Goal: Information Seeking & Learning: Learn about a topic

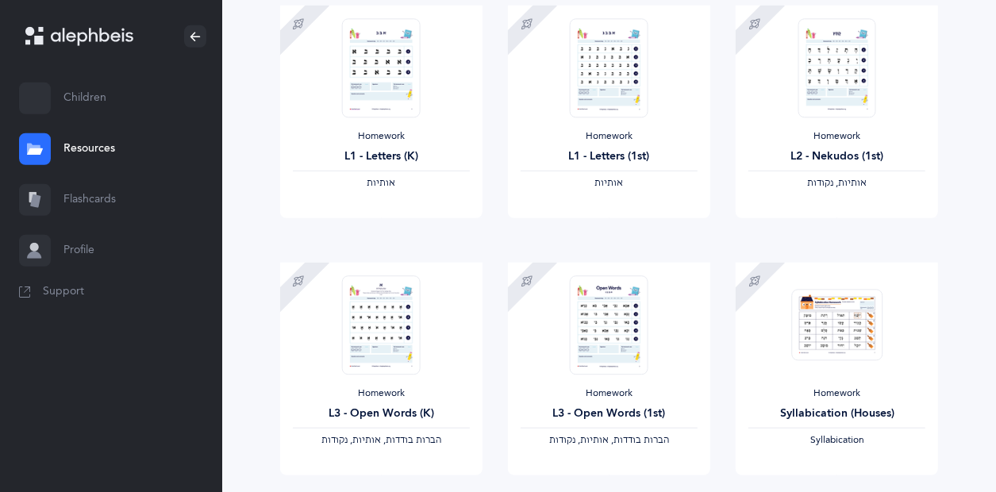
scroll to position [168, 0]
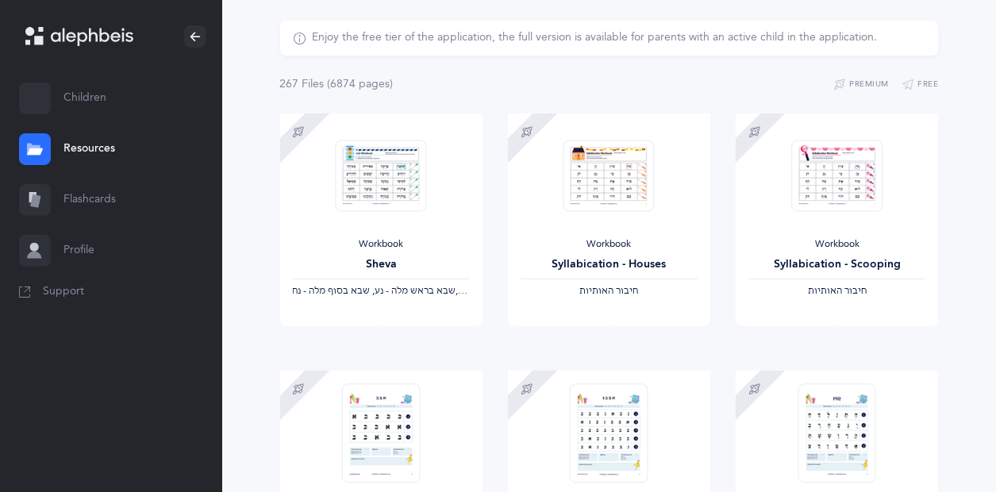
click at [92, 145] on link "Resources" at bounding box center [111, 149] width 222 height 51
click at [95, 195] on link "Flashcards" at bounding box center [111, 200] width 222 height 51
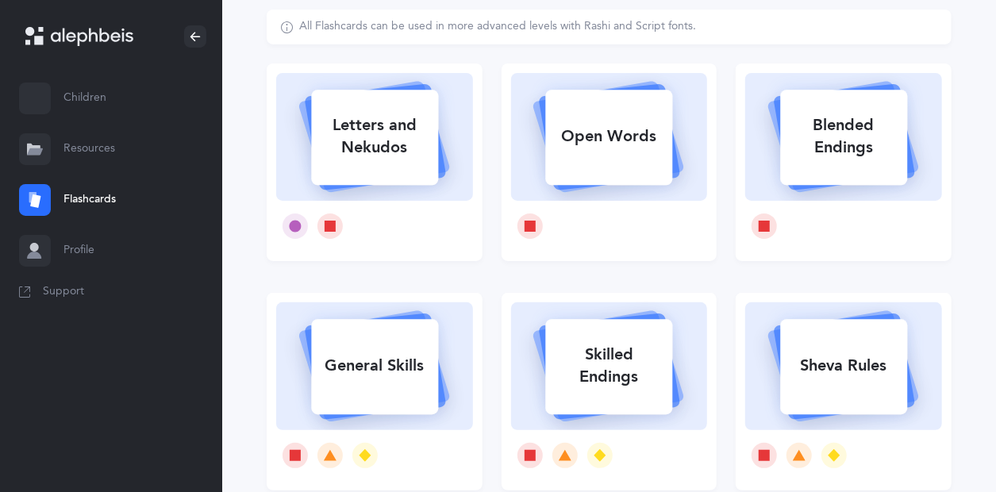
scroll to position [103, 0]
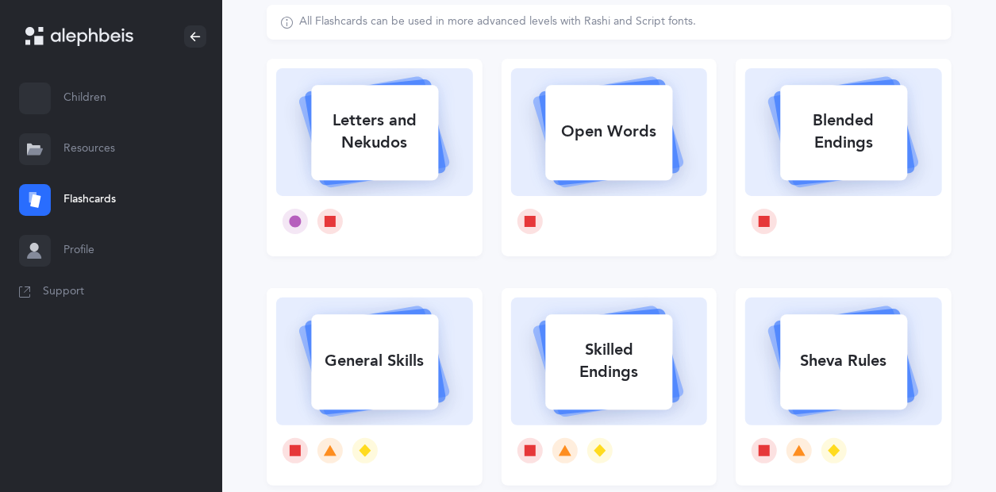
click at [386, 145] on div "Letters and Nekudos" at bounding box center [374, 132] width 127 height 64
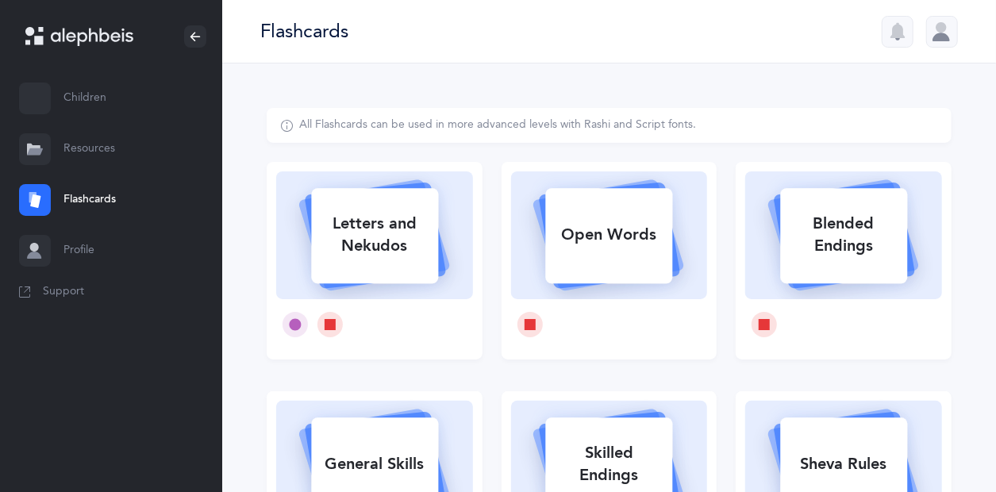
select select
select select "single"
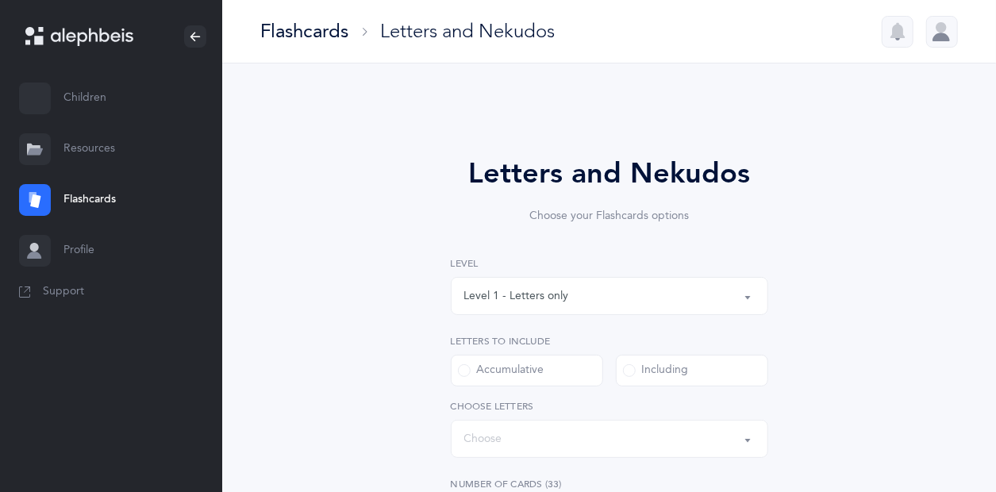
select select "27"
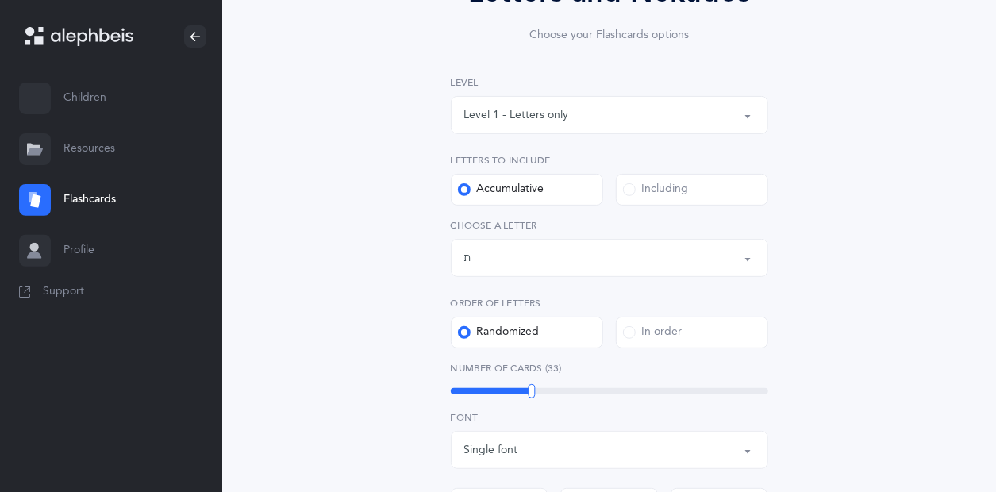
scroll to position [174, 0]
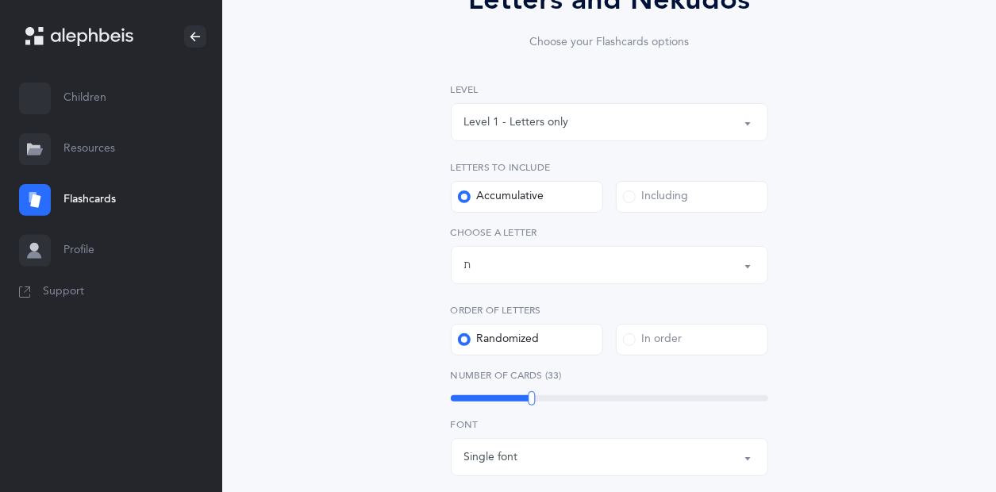
click at [749, 114] on div "Level 1 - Letters only" at bounding box center [609, 122] width 291 height 27
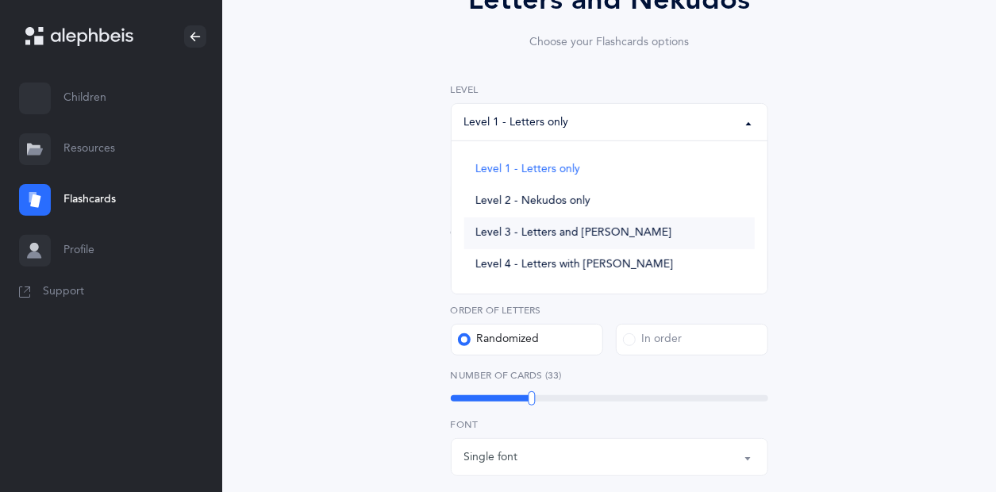
click at [607, 236] on span "Level 3 - Letters and [PERSON_NAME]" at bounding box center [574, 233] width 196 height 14
select select "3"
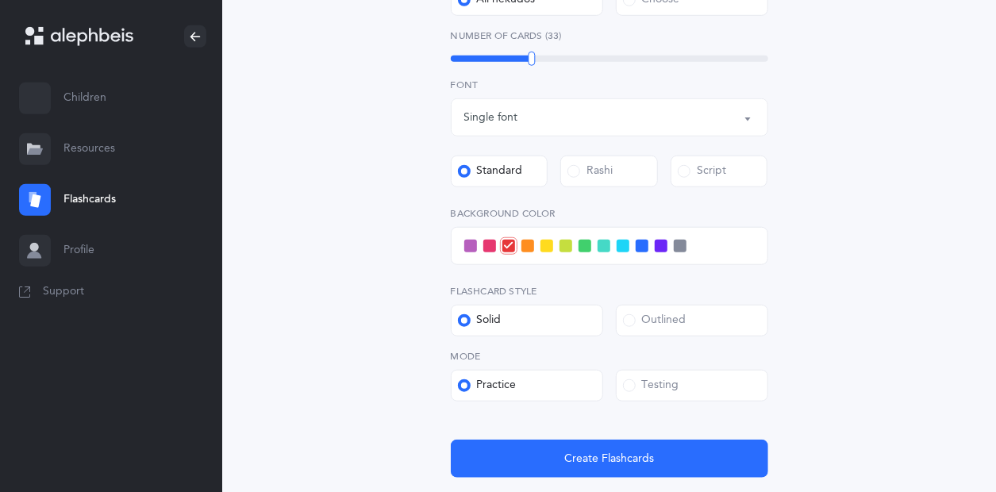
scroll to position [588, 0]
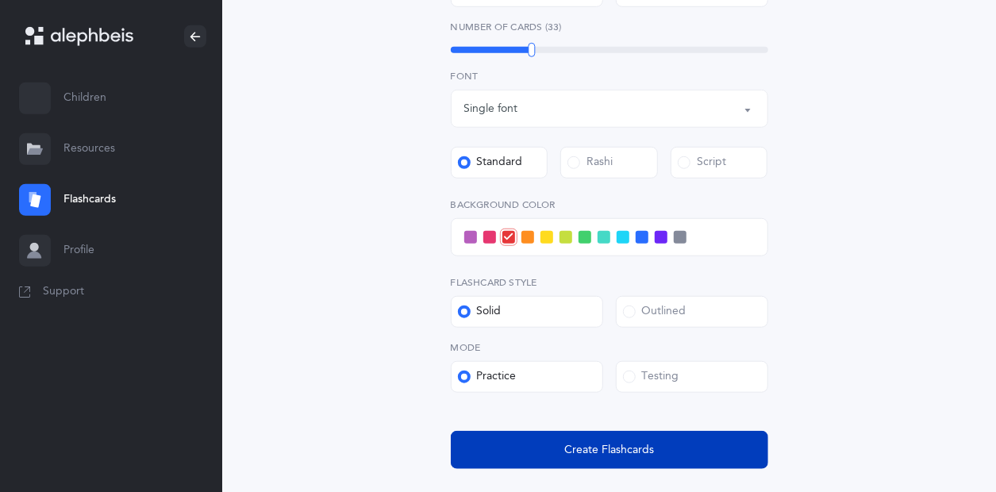
click at [579, 453] on span "Create Flashcards" at bounding box center [610, 450] width 90 height 17
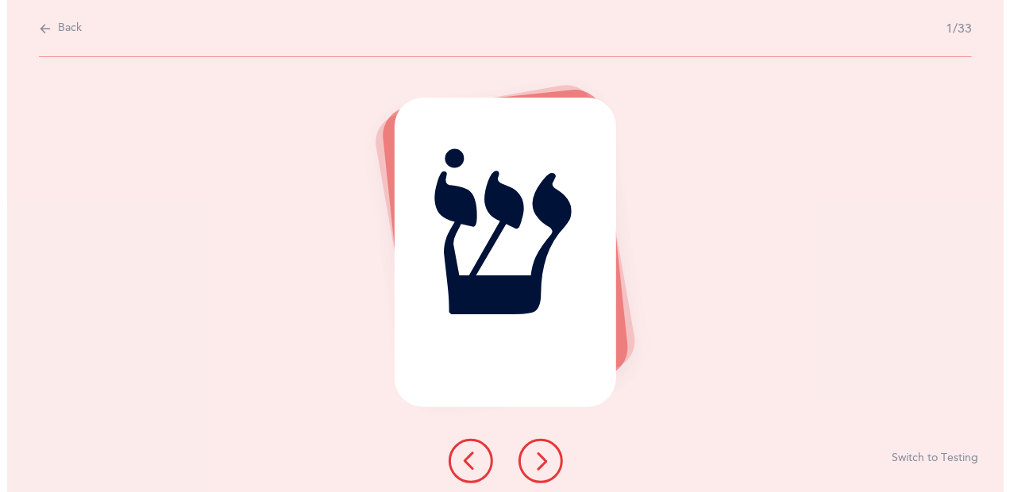
scroll to position [0, 0]
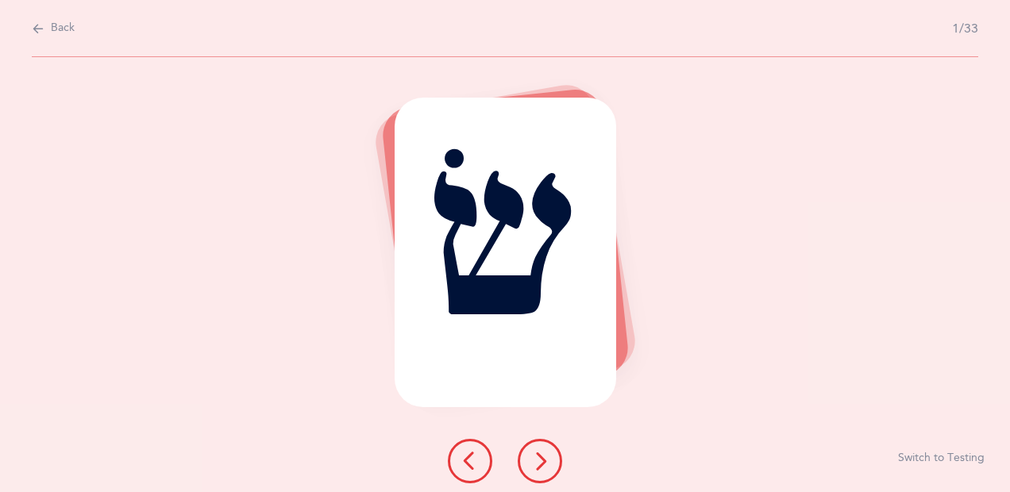
click at [525, 458] on button at bounding box center [540, 461] width 44 height 44
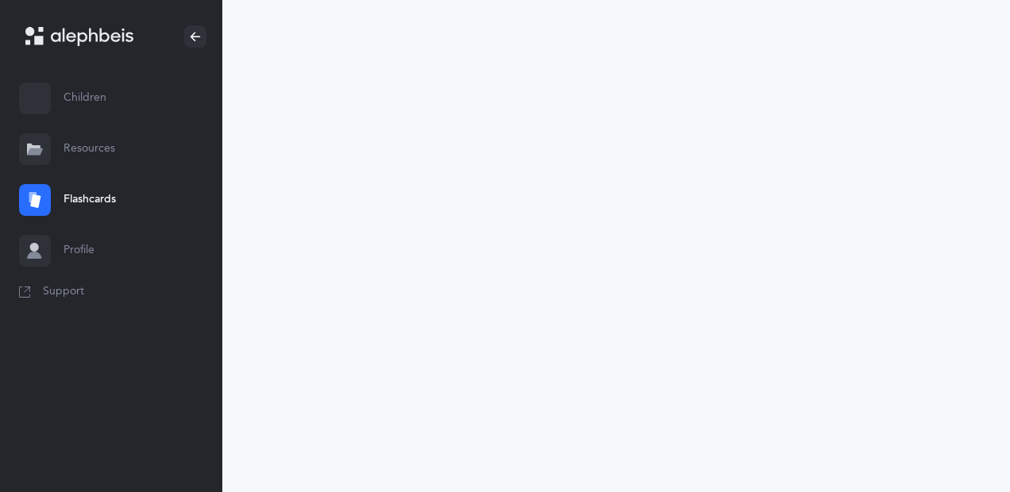
click at [102, 202] on link "Flashcards" at bounding box center [111, 200] width 222 height 51
click at [102, 191] on link "Flashcards" at bounding box center [111, 200] width 222 height 51
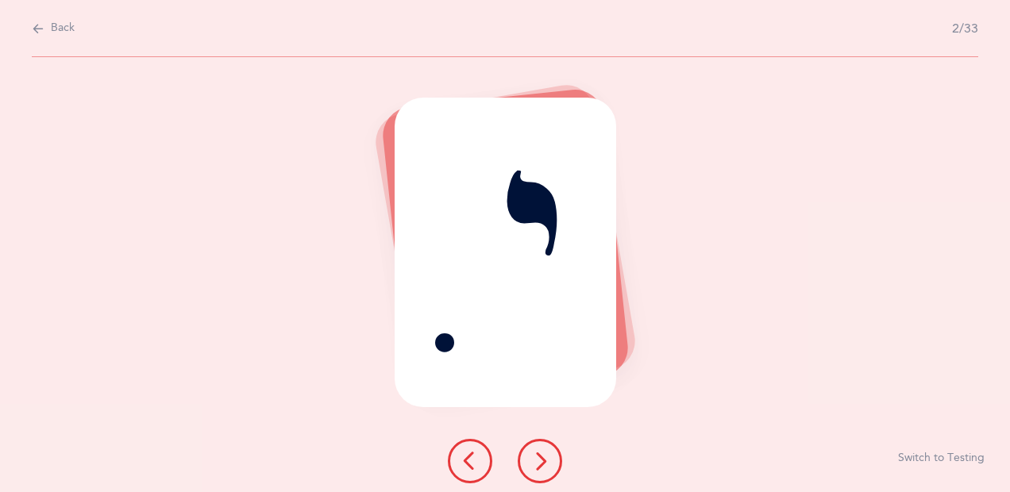
click at [101, 198] on div "ִ י Report incorrect word Switch to Testing" at bounding box center [505, 274] width 1010 height 435
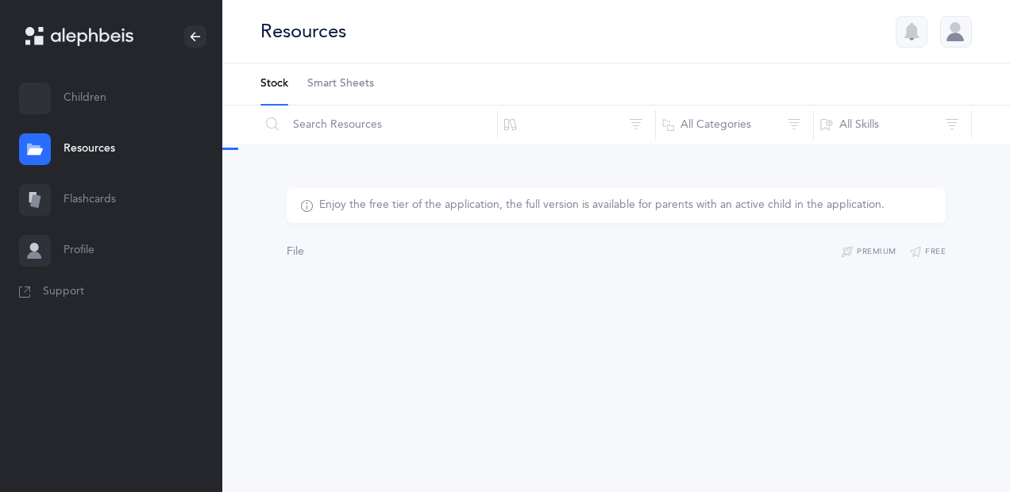
click at [99, 195] on link "Flashcards" at bounding box center [111, 200] width 222 height 51
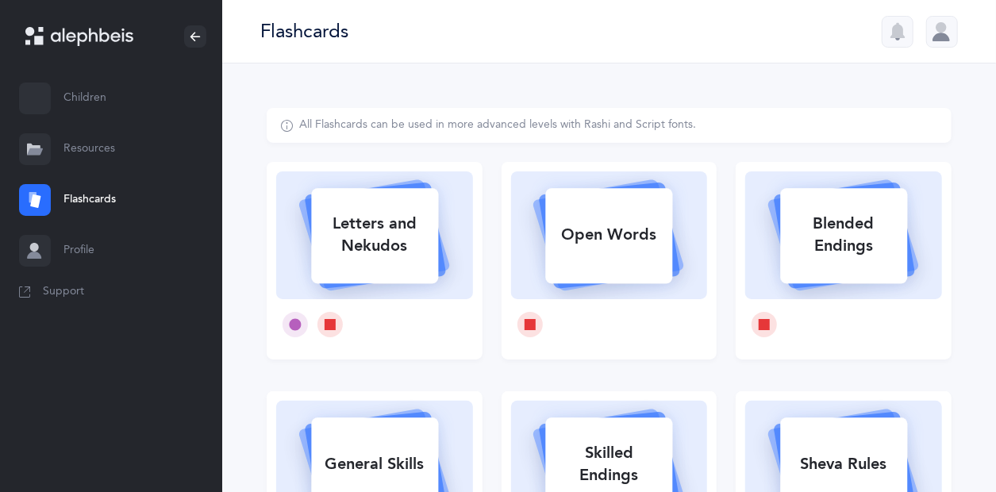
click at [373, 241] on div "Letters and Nekudos" at bounding box center [374, 235] width 127 height 64
select select
select select "single"
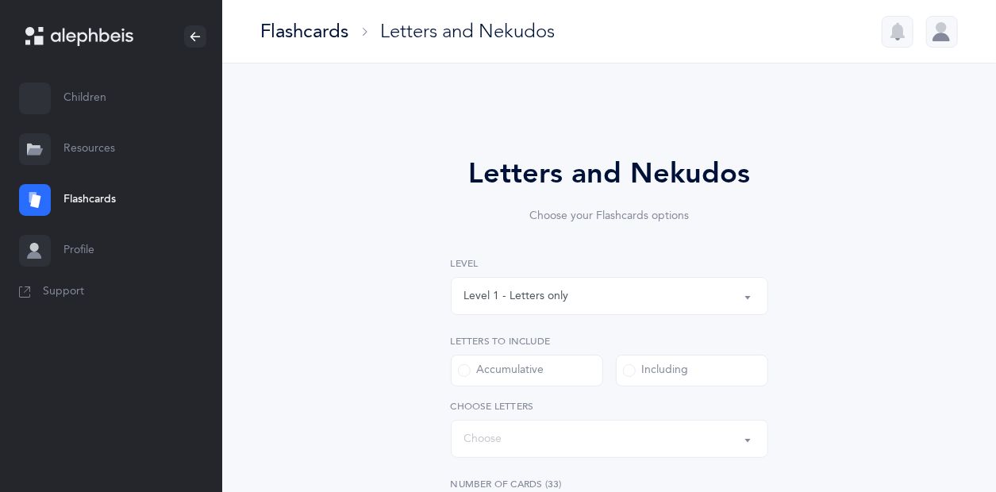
select select "27"
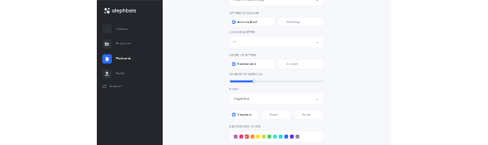
scroll to position [299, 0]
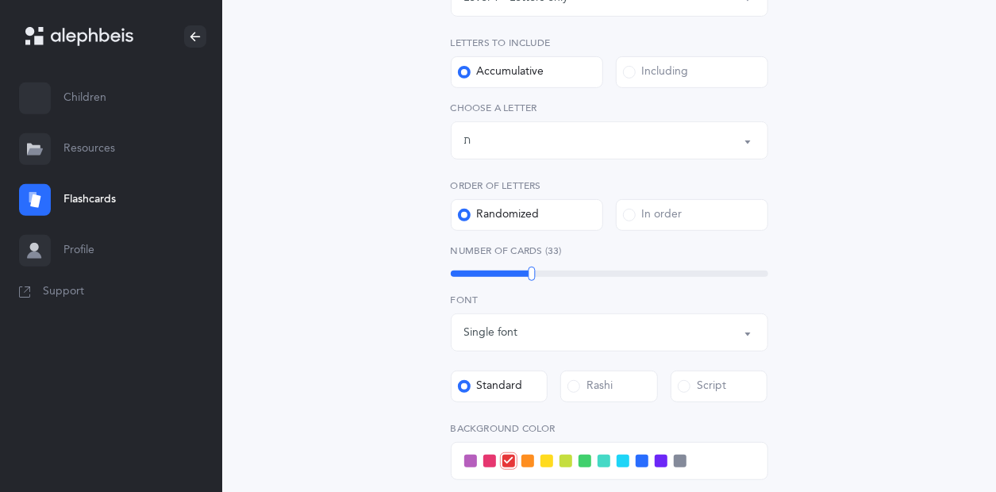
click at [755, 78] on label "Including" at bounding box center [692, 72] width 152 height 32
click at [0, 0] on input "Including" at bounding box center [0, 0] width 0 height 0
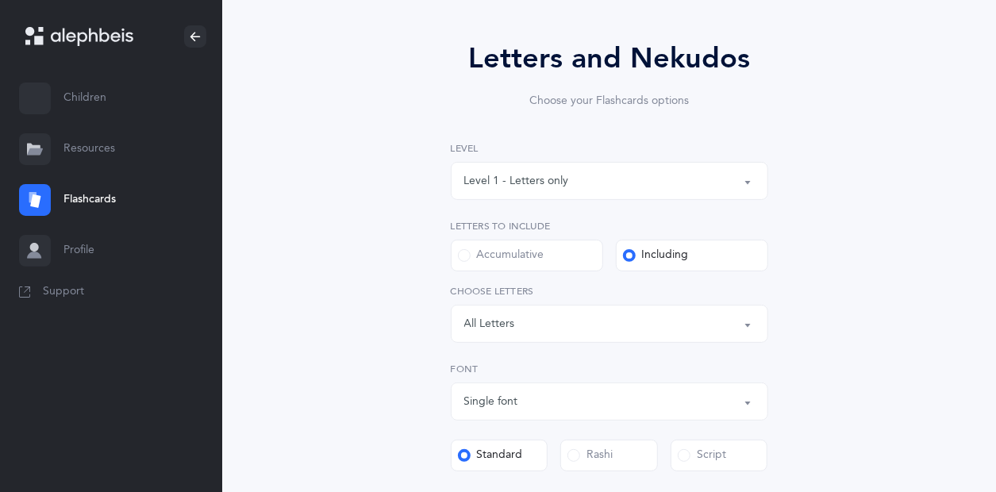
scroll to position [113, 0]
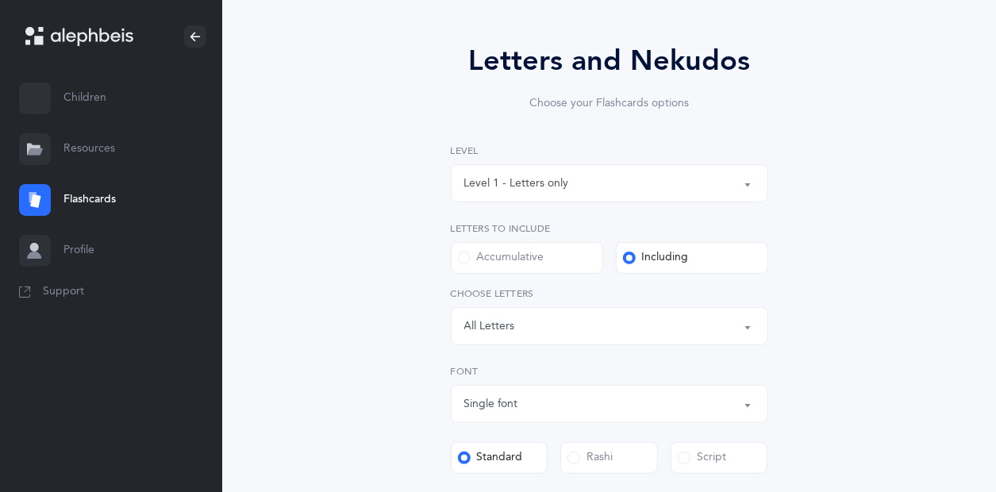
click at [755, 183] on button "Level 1 - Letters only" at bounding box center [610, 183] width 318 height 38
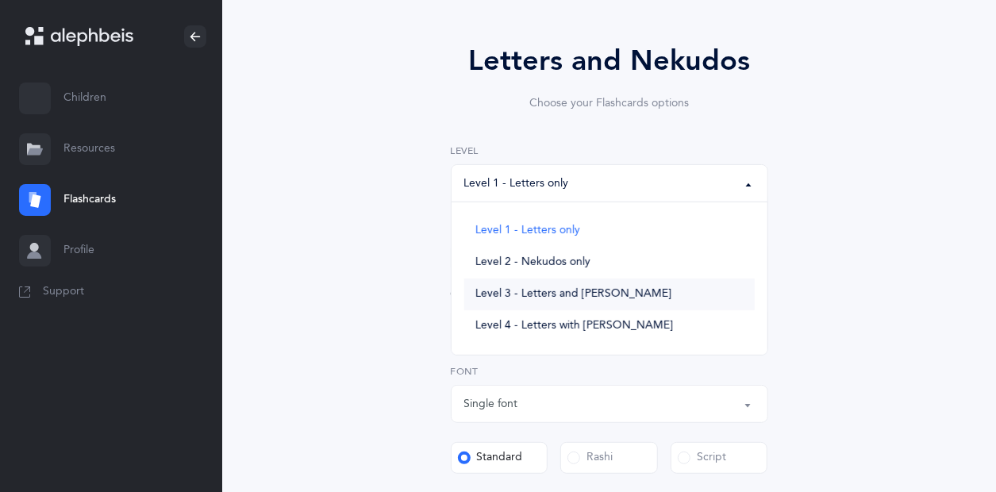
click at [545, 288] on span "Level 3 - Letters and [PERSON_NAME]" at bounding box center [574, 294] width 196 height 14
select select "3"
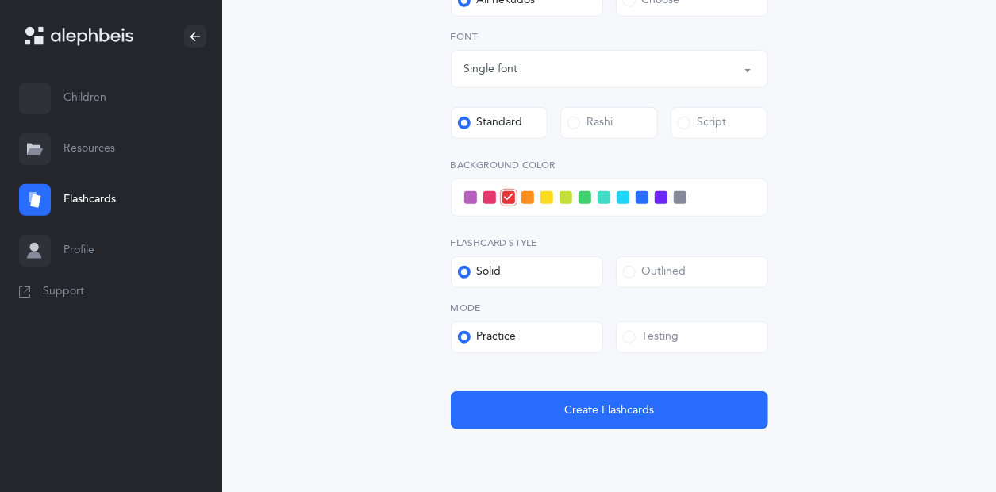
scroll to position [520, 0]
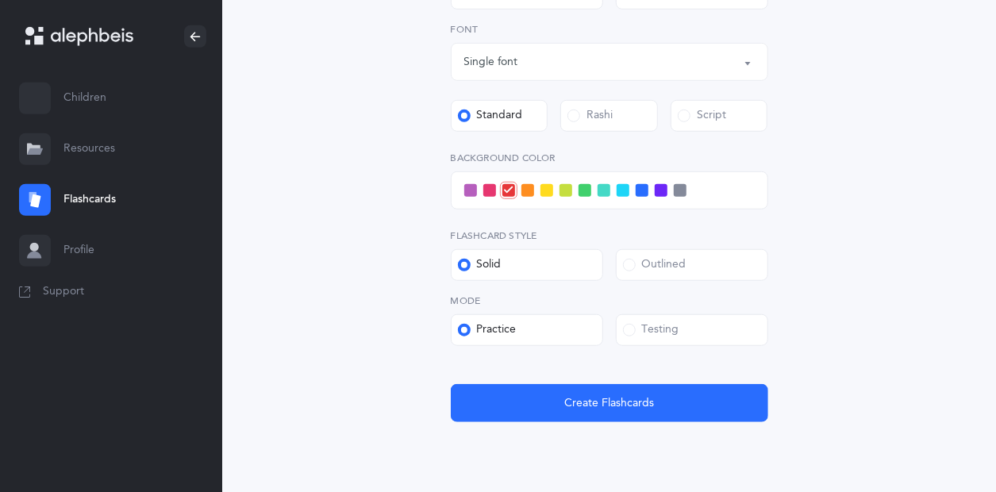
click at [541, 116] on label "Standard" at bounding box center [500, 116] width 98 height 32
click at [0, 0] on input "Standard" at bounding box center [0, 0] width 0 height 0
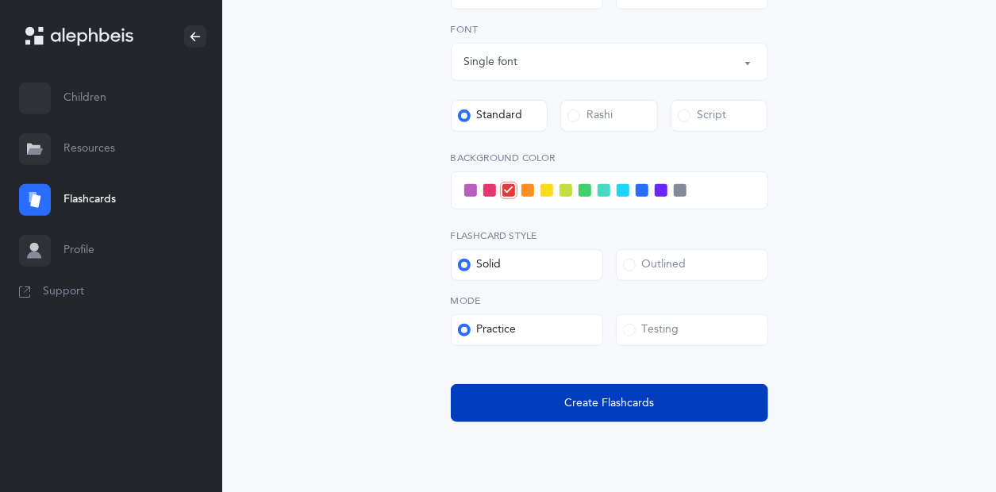
click at [623, 395] on span "Create Flashcards" at bounding box center [610, 403] width 90 height 17
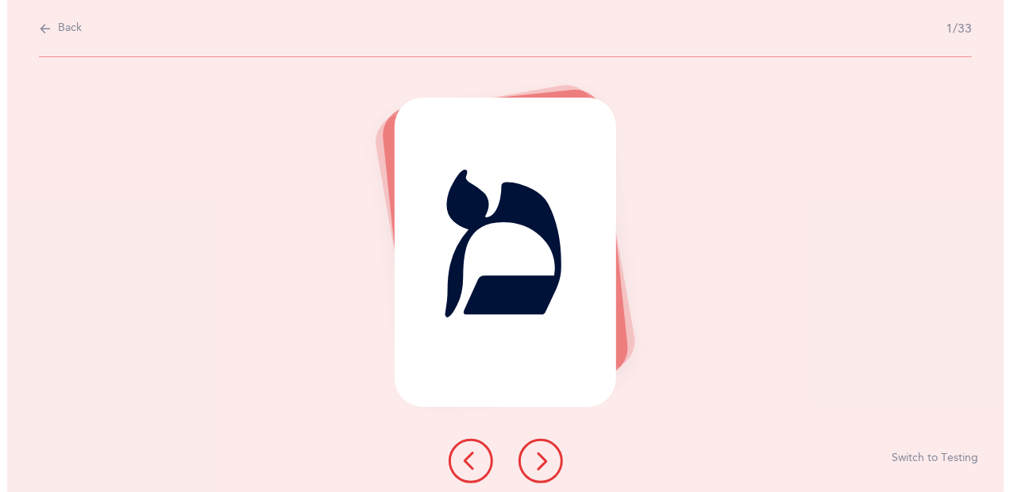
scroll to position [0, 0]
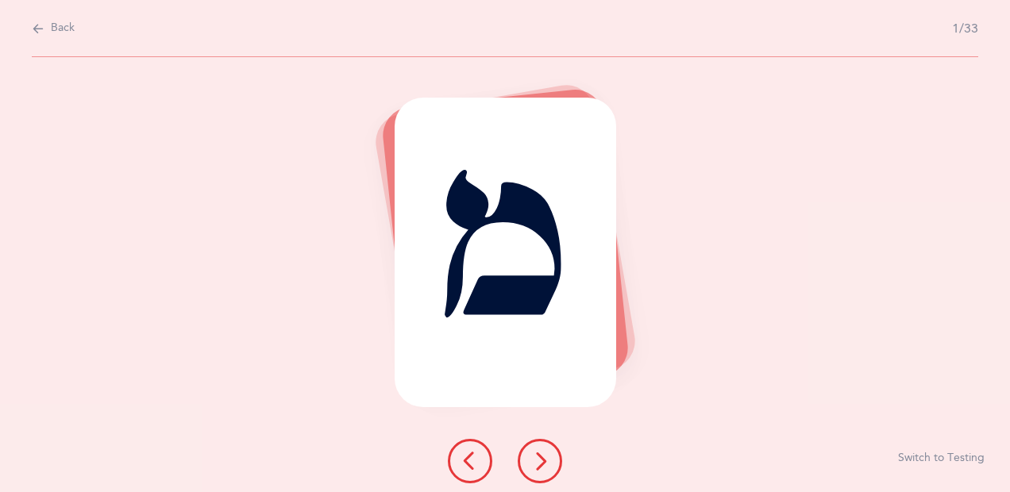
click at [542, 443] on button at bounding box center [540, 461] width 44 height 44
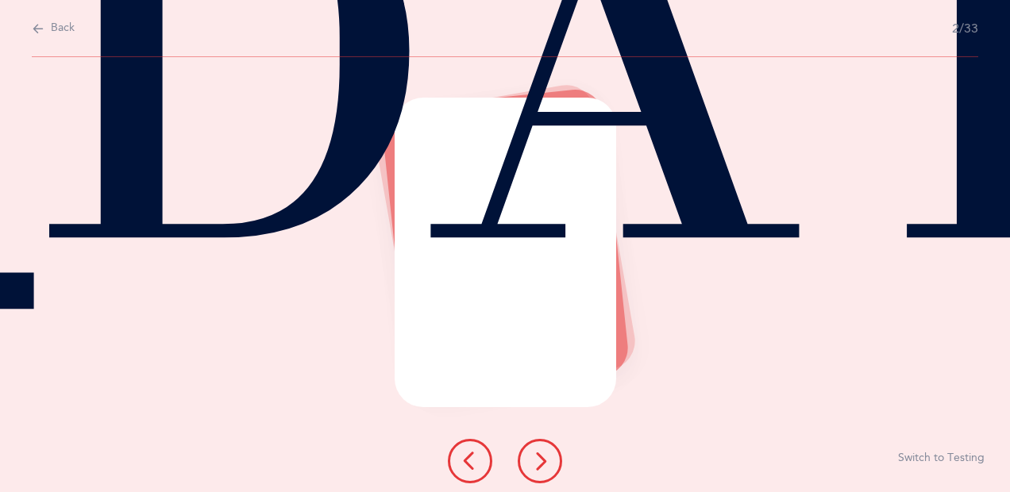
click at [542, 459] on icon at bounding box center [539, 461] width 19 height 19
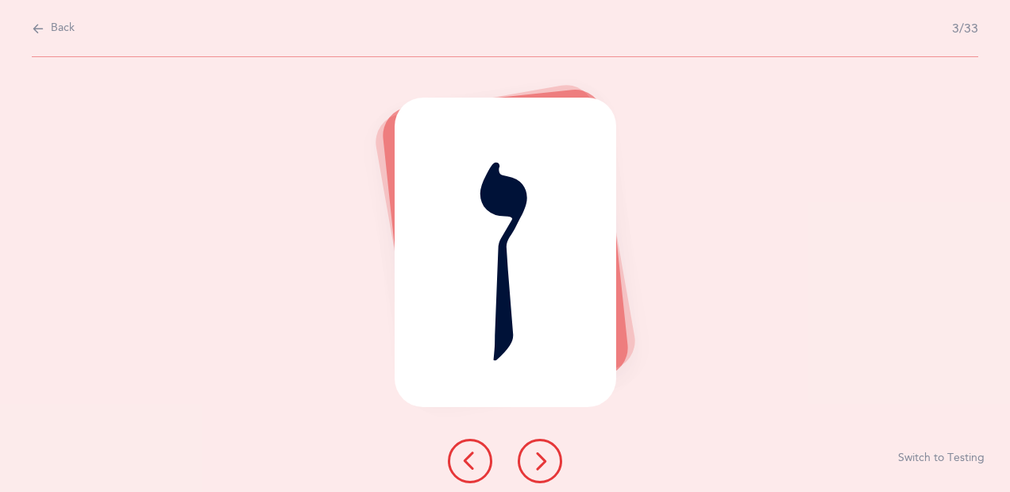
click at [542, 459] on icon at bounding box center [539, 461] width 19 height 19
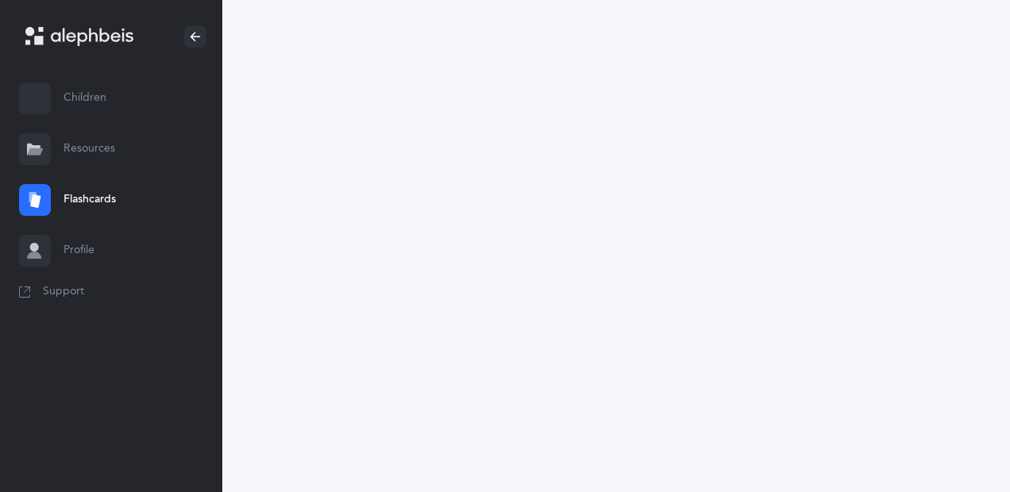
click at [102, 200] on link "Flashcards" at bounding box center [111, 200] width 222 height 51
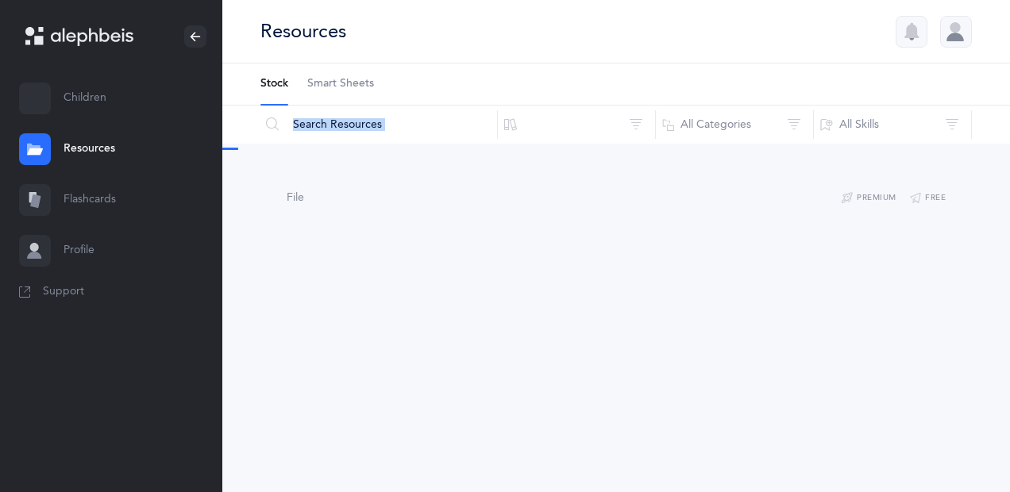
click at [1004, 114] on div "Resources Stock Smart Sheets Reset Filter All Categories All Categories All Ski…" at bounding box center [616, 145] width 788 height 291
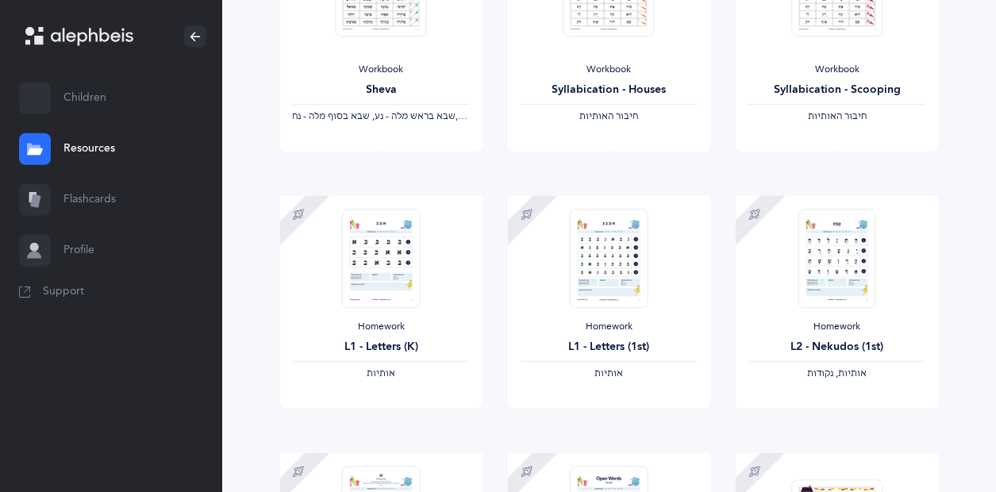
scroll to position [141, 0]
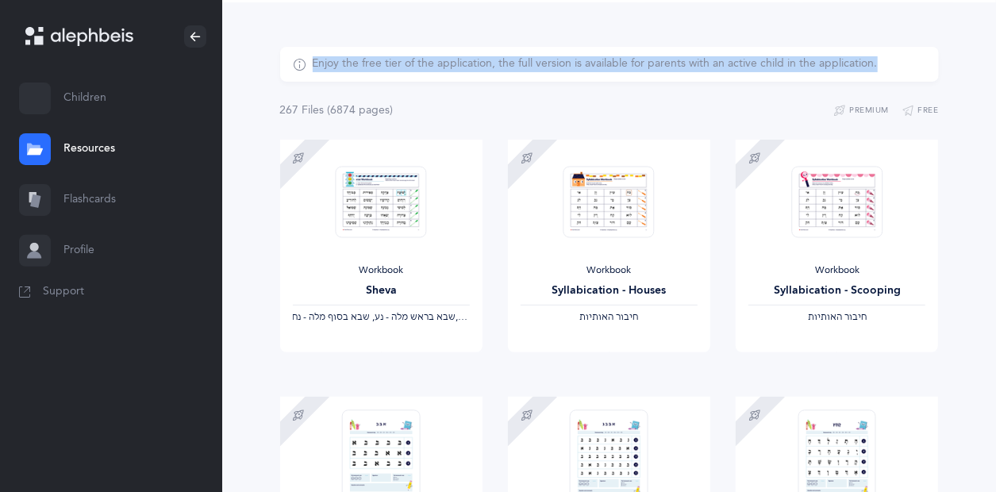
click at [79, 195] on link "Flashcards" at bounding box center [111, 200] width 222 height 51
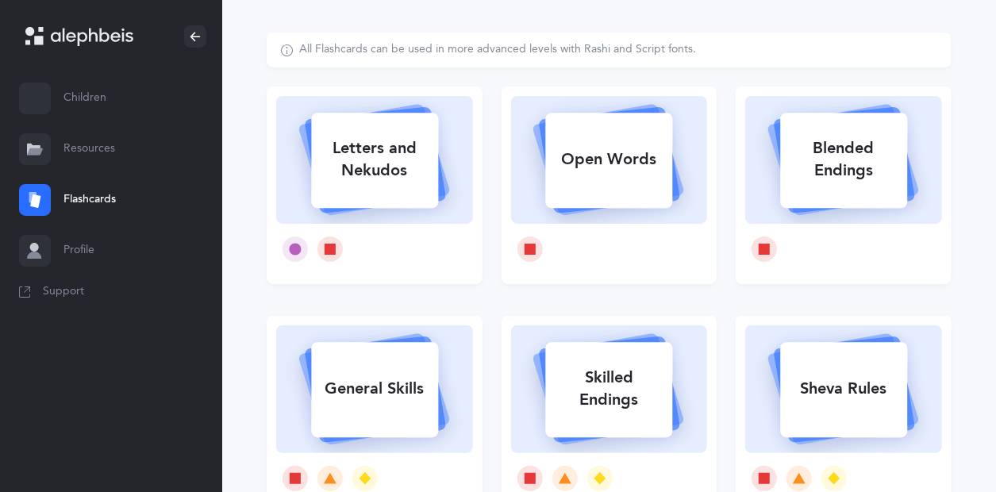
scroll to position [72, 0]
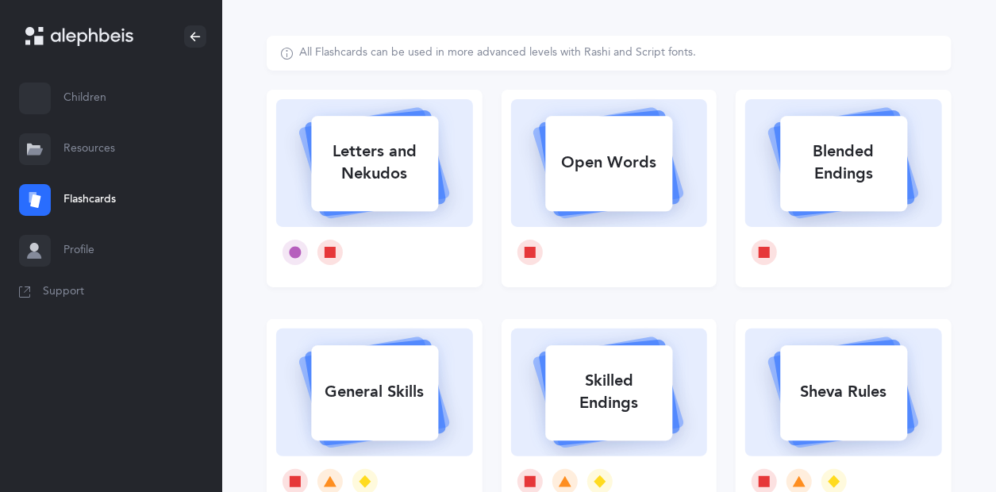
click at [376, 179] on div "Letters and Nekudos" at bounding box center [374, 163] width 127 height 64
select select
select select "single"
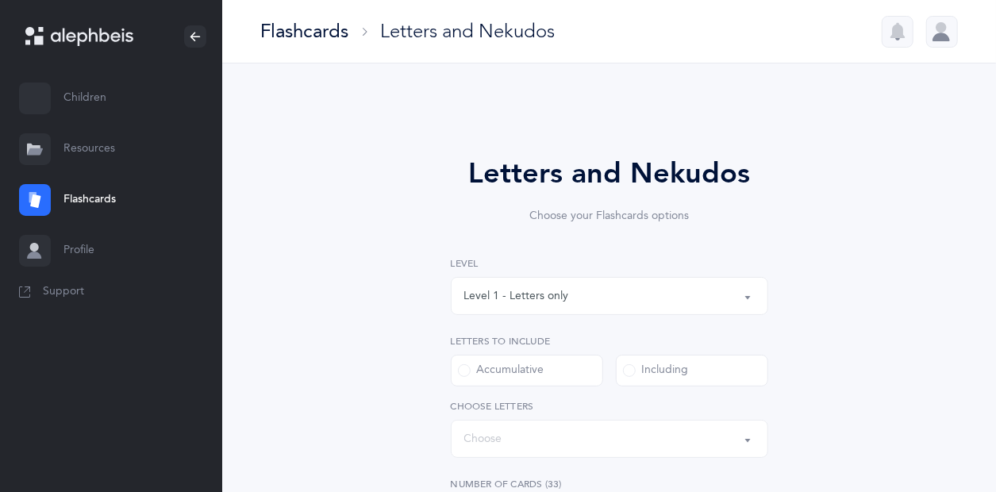
select select "27"
click at [756, 295] on button "Level 1 - Letters only" at bounding box center [610, 296] width 318 height 38
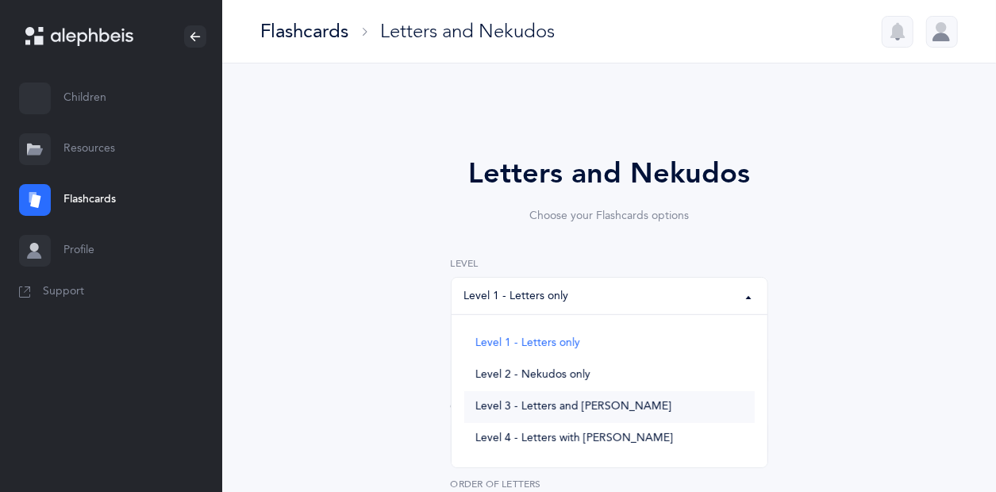
click at [581, 411] on span "Level 3 - Letters and [PERSON_NAME]" at bounding box center [574, 407] width 196 height 14
select select "3"
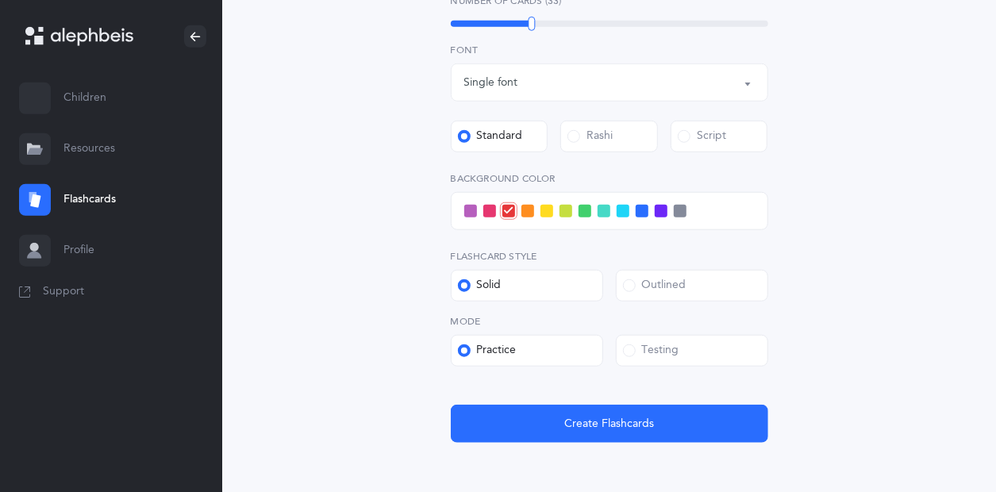
scroll to position [618, 0]
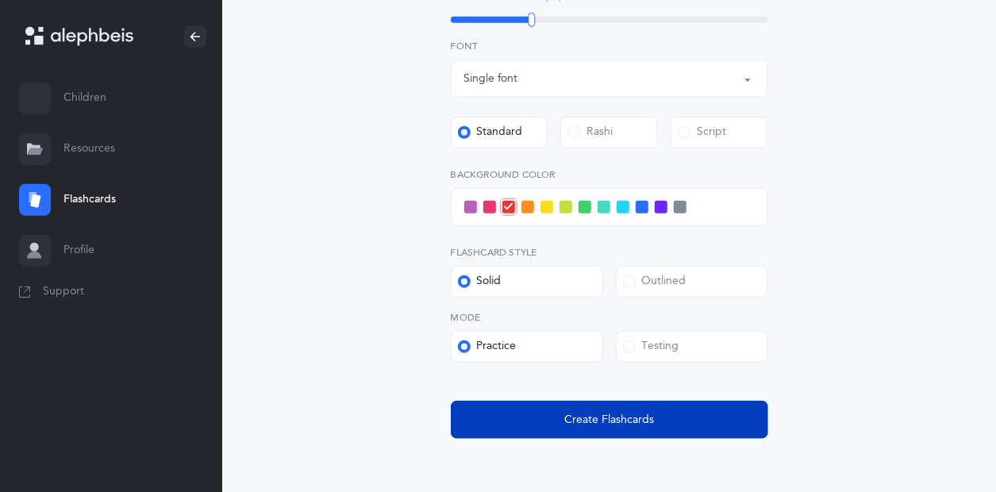
click at [715, 419] on button "Create Flashcards" at bounding box center [610, 420] width 318 height 38
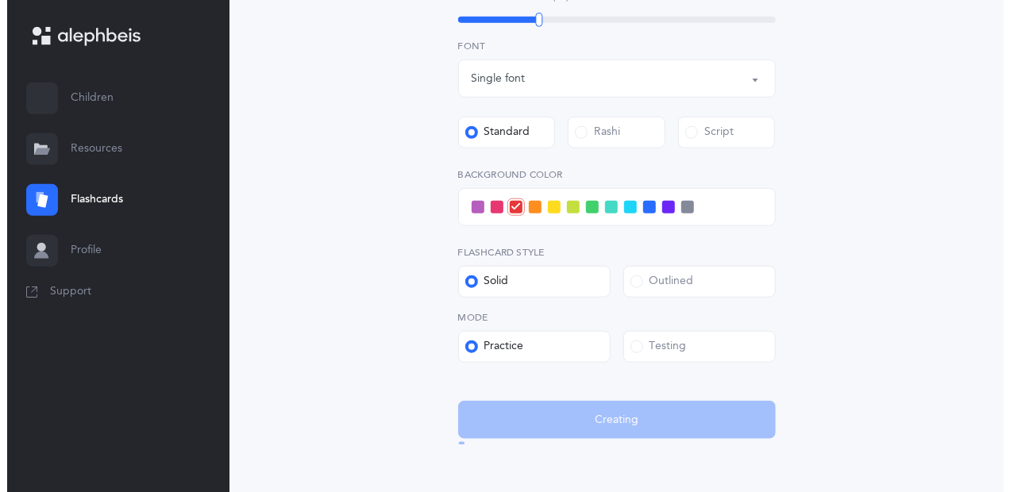
scroll to position [0, 0]
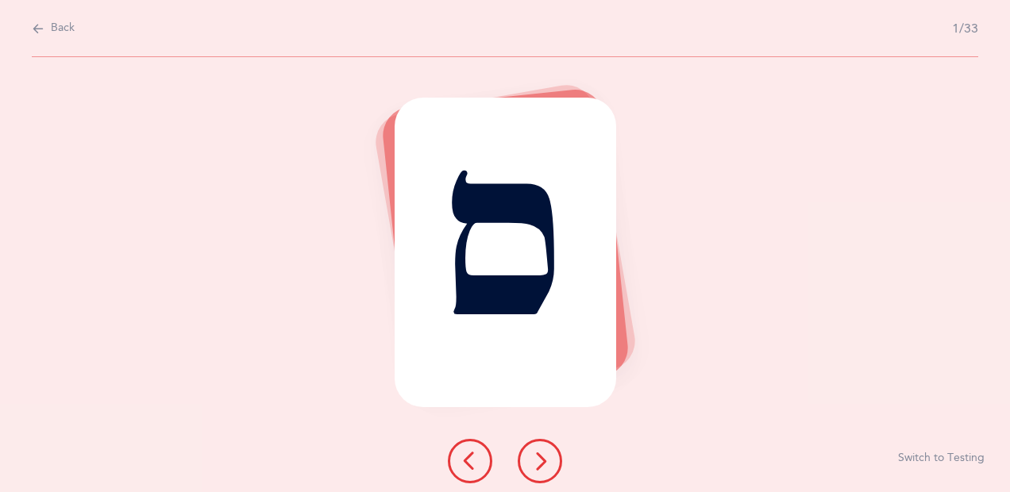
click at [547, 457] on icon at bounding box center [539, 461] width 19 height 19
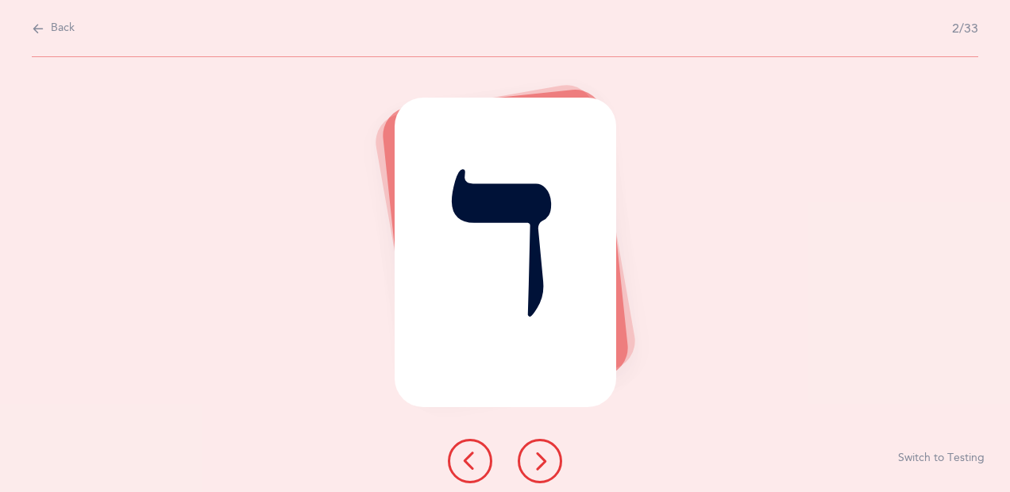
click at [547, 457] on icon at bounding box center [539, 461] width 19 height 19
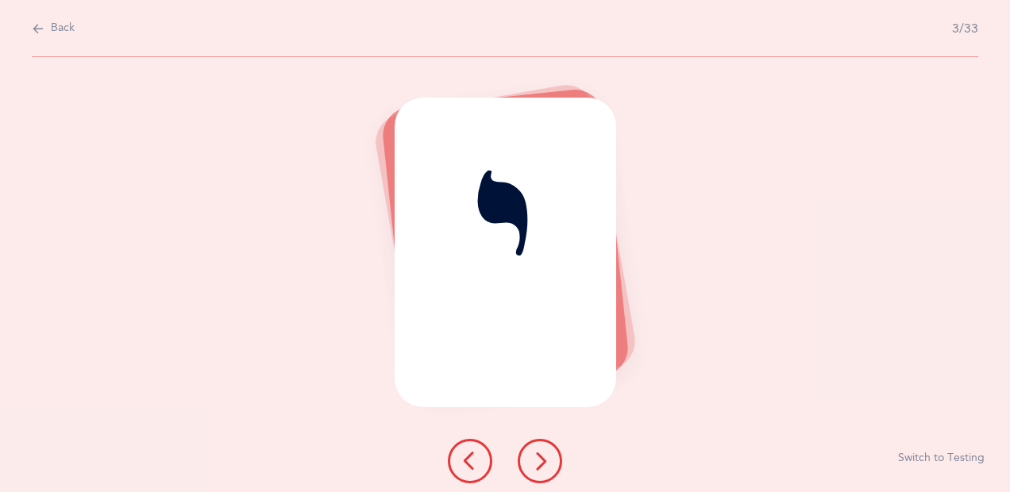
click at [547, 457] on icon at bounding box center [539, 461] width 19 height 19
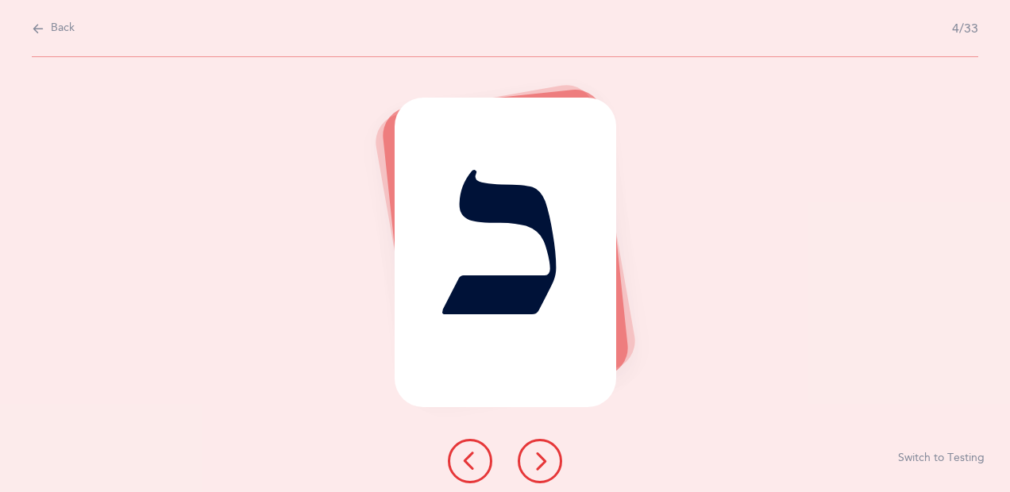
click at [548, 464] on icon at bounding box center [539, 461] width 19 height 19
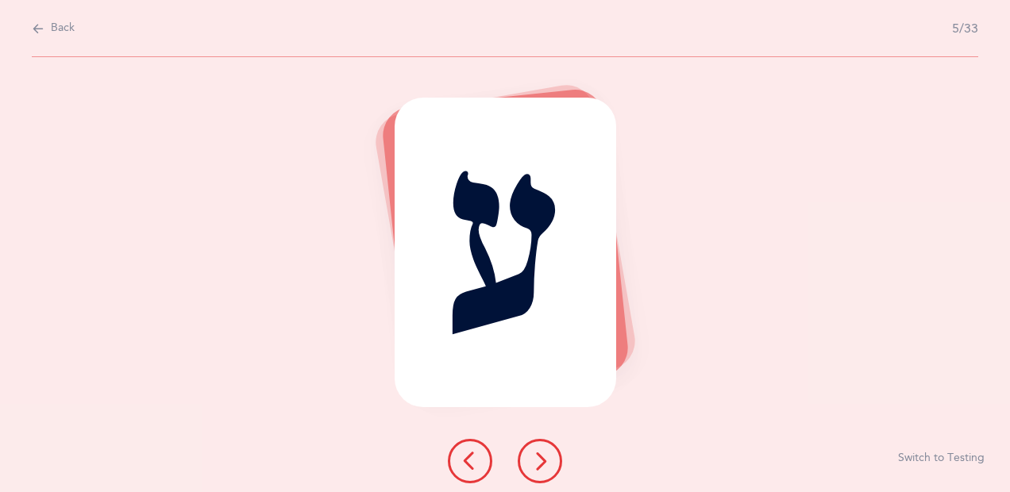
click at [548, 464] on icon at bounding box center [539, 461] width 19 height 19
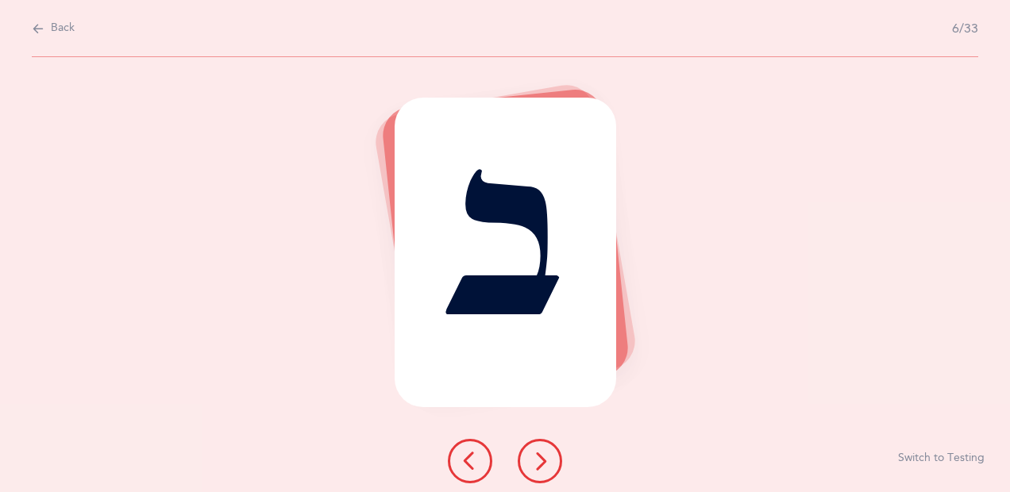
click at [548, 464] on icon at bounding box center [539, 461] width 19 height 19
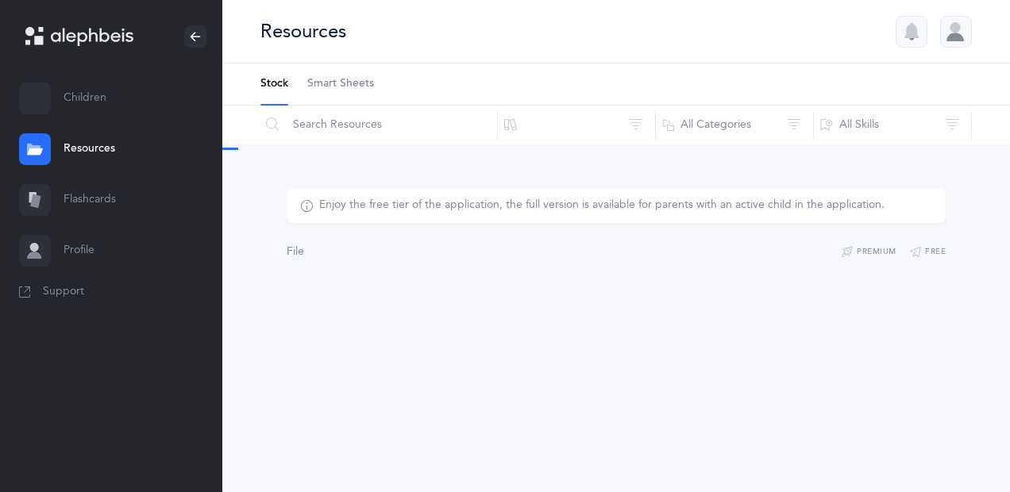
click at [73, 197] on link "Flashcards" at bounding box center [111, 200] width 222 height 51
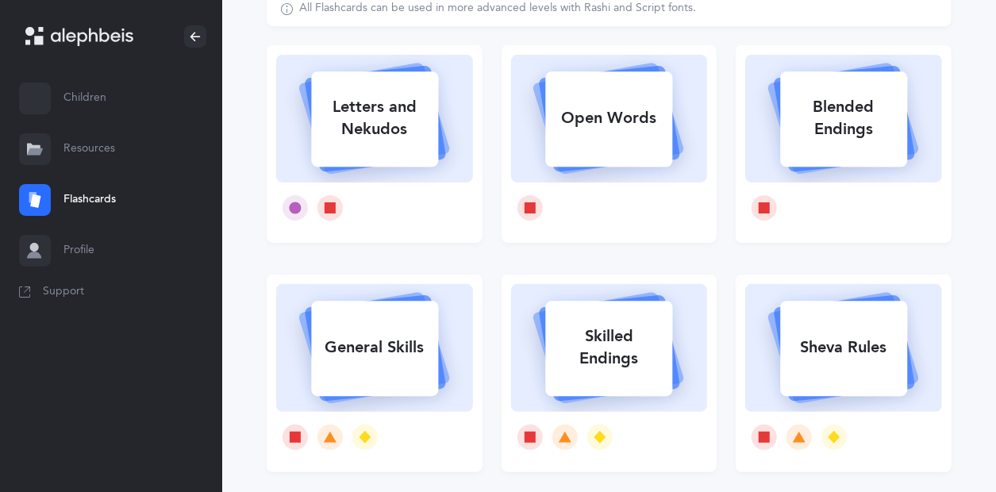
scroll to position [116, 0]
click at [611, 125] on div "Open Words" at bounding box center [608, 118] width 127 height 41
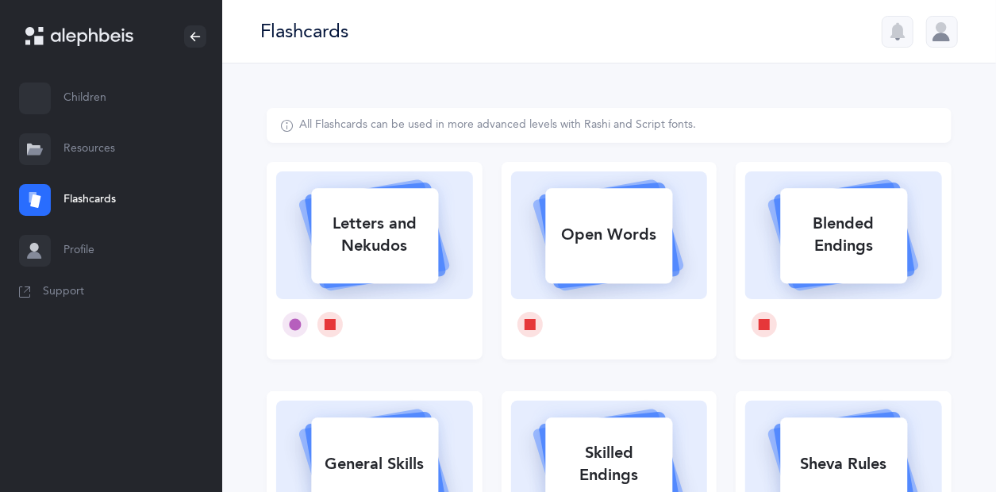
select select
select select "single"
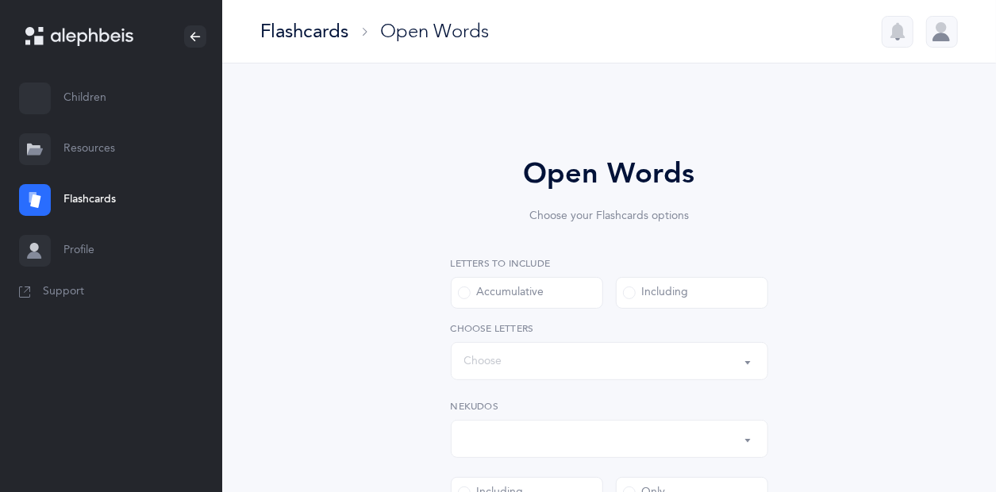
select select "all"
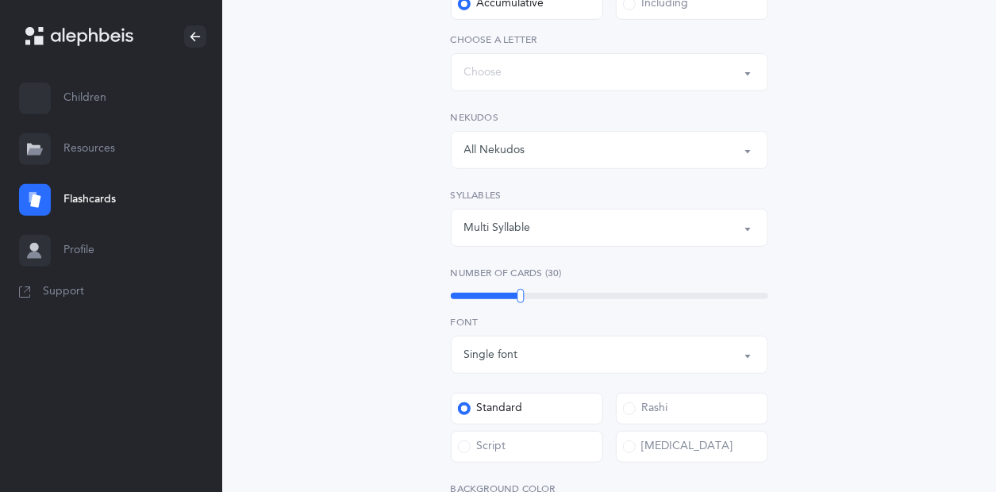
scroll to position [279, 0]
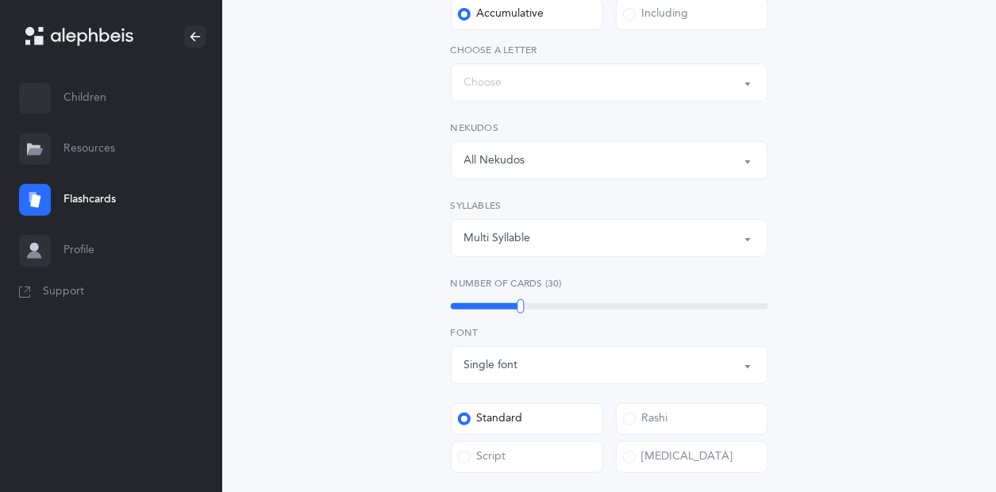
click at [748, 239] on button "Multi Syllable" at bounding box center [610, 238] width 318 height 38
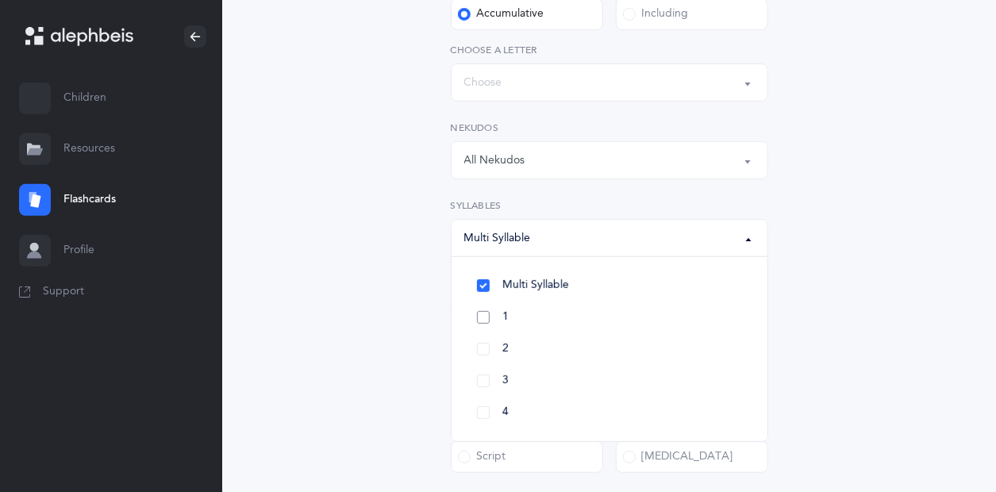
click at [511, 315] on link "1" at bounding box center [609, 318] width 291 height 32
select select "1"
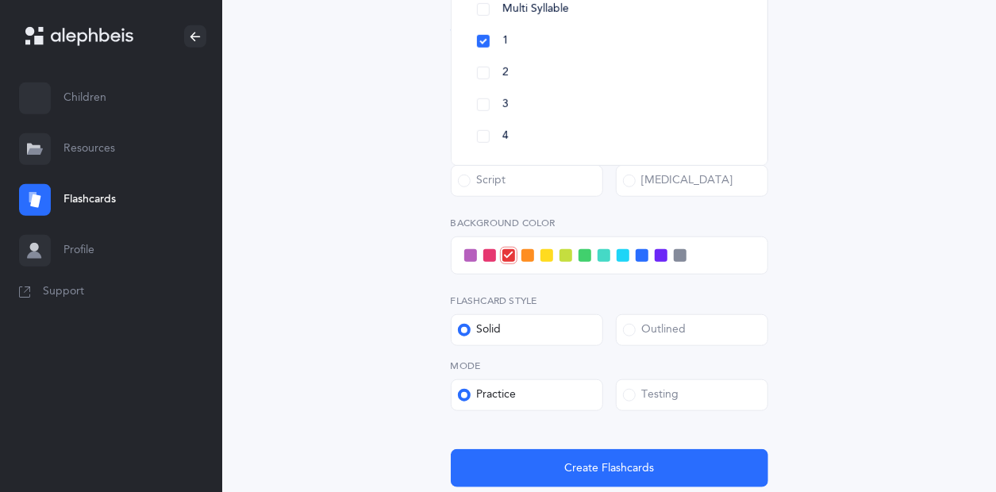
scroll to position [582, 0]
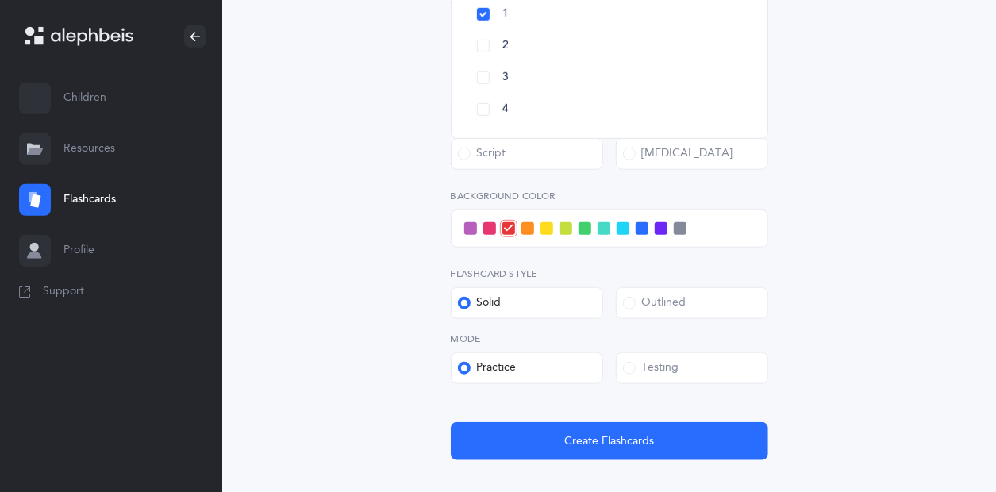
click at [679, 141] on label "Dyslexia" at bounding box center [692, 154] width 152 height 32
click at [0, 0] on input "Dyslexia" at bounding box center [0, 0] width 0 height 0
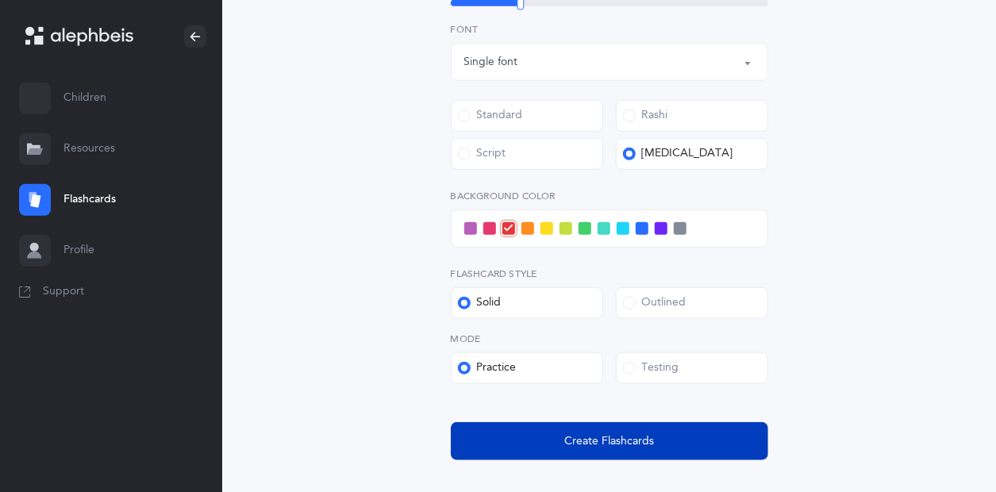
click at [621, 437] on span "Create Flashcards" at bounding box center [610, 442] width 90 height 17
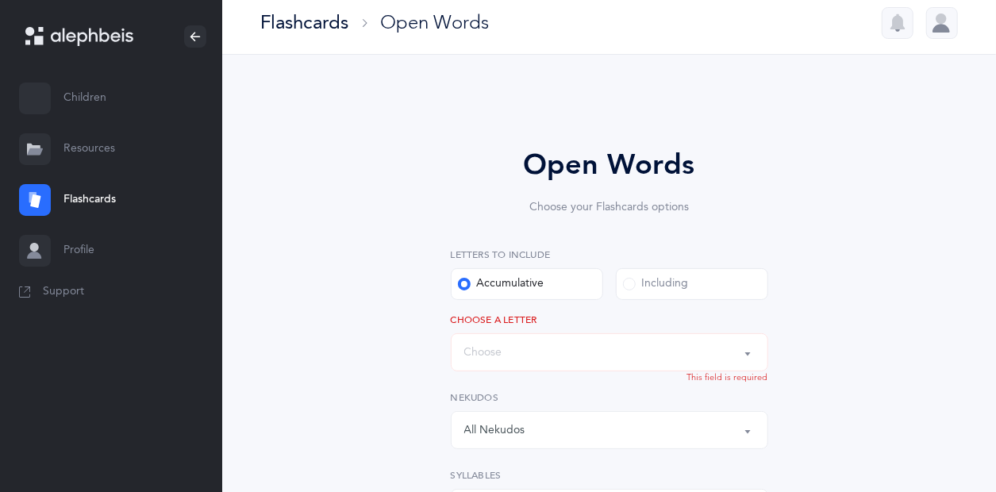
scroll to position [7, 0]
click at [710, 347] on div "Words up until: Choose" at bounding box center [609, 354] width 291 height 27
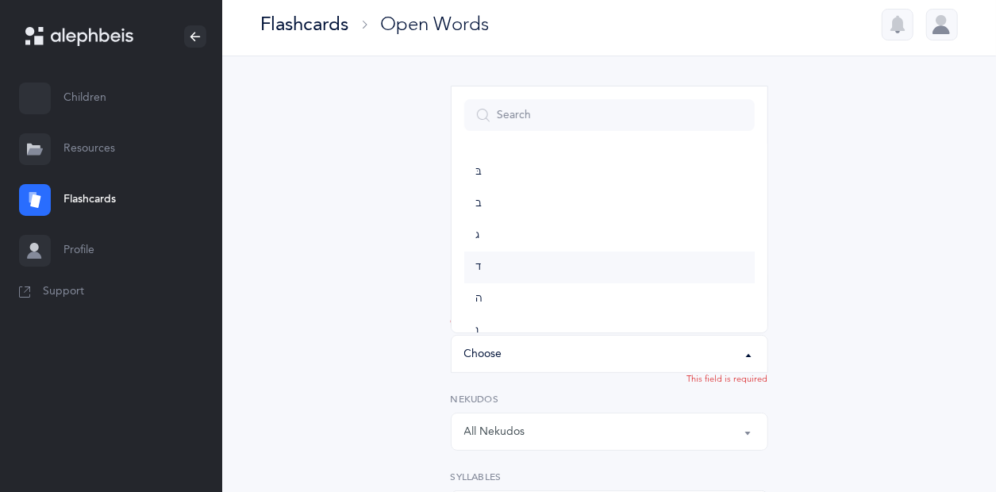
click at [478, 269] on span "ד" at bounding box center [479, 267] width 6 height 14
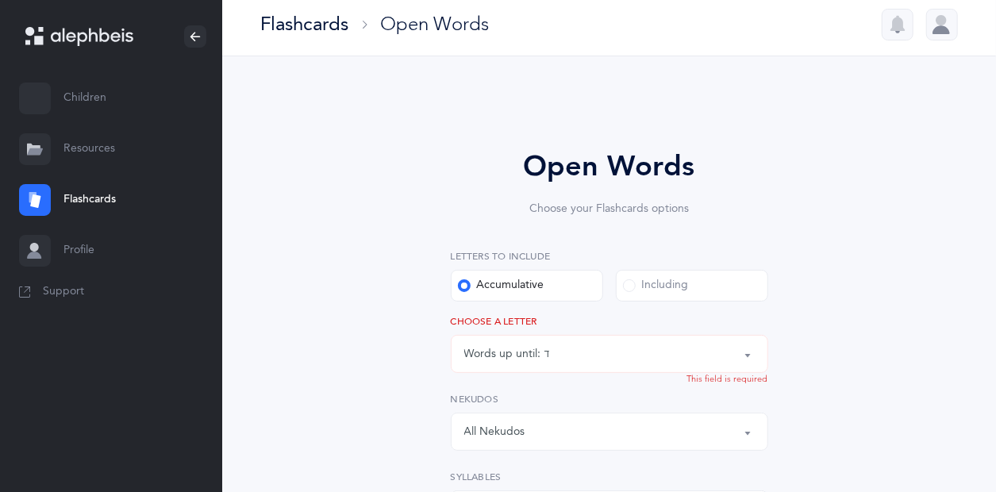
click at [750, 353] on button "Words up until: ד" at bounding box center [610, 354] width 318 height 38
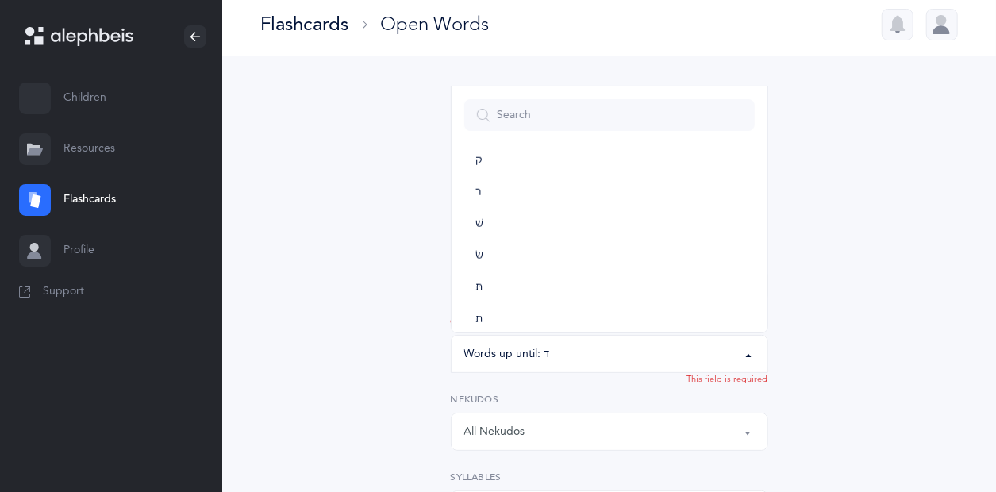
scroll to position [851, 0]
click at [476, 306] on span "ת" at bounding box center [479, 306] width 7 height 14
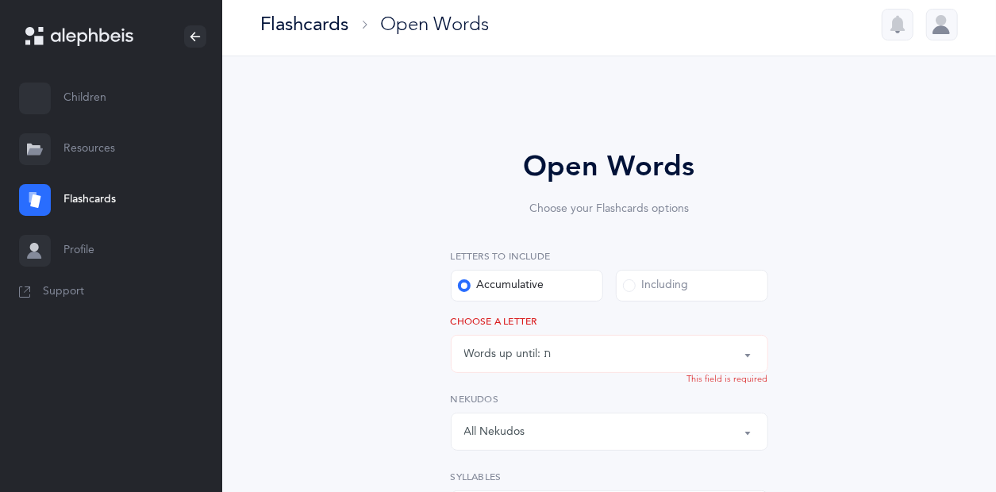
click at [746, 353] on button "Words up until: ת" at bounding box center [610, 354] width 318 height 38
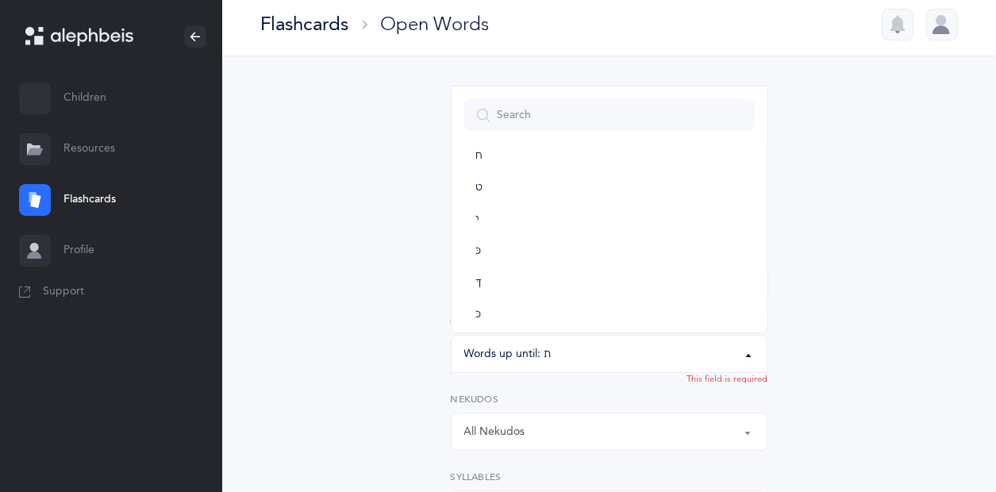
scroll to position [0, 0]
click at [492, 162] on link "בּ" at bounding box center [609, 172] width 291 height 32
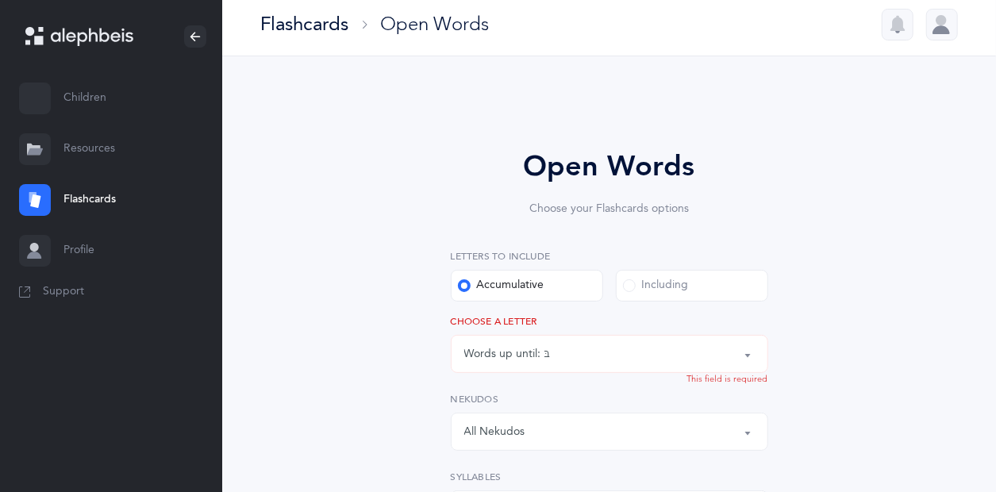
click at [745, 356] on button "Words up until: בּ" at bounding box center [610, 354] width 318 height 38
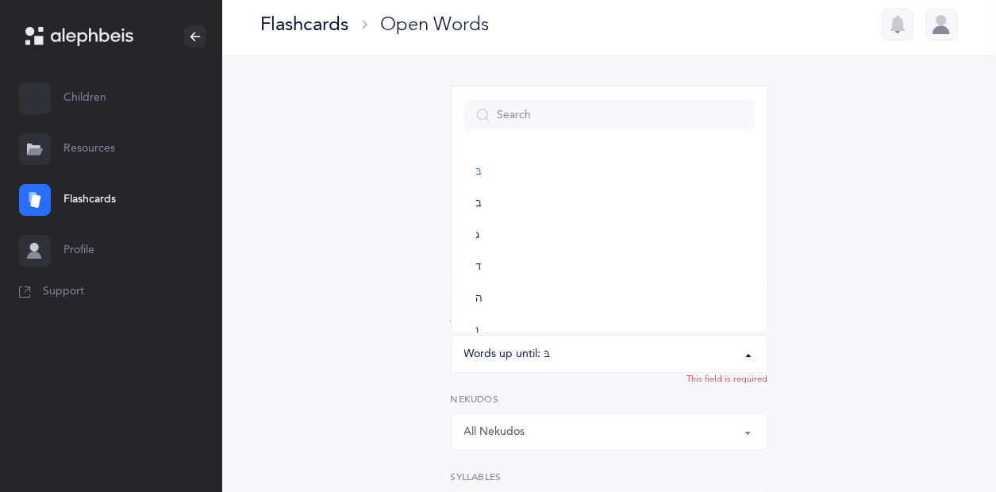
scroll to position [851, 0]
click at [487, 306] on link "ת" at bounding box center [609, 306] width 291 height 32
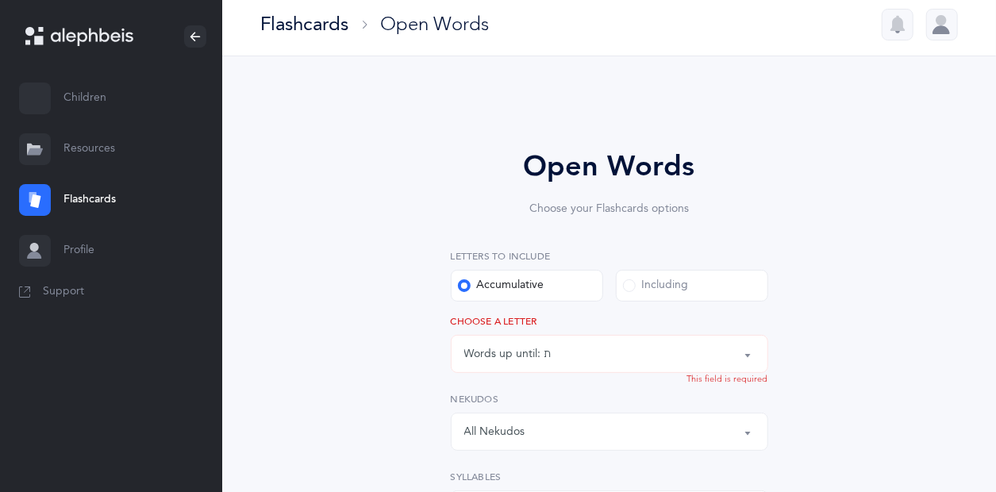
click at [748, 354] on button "Words up until: ת" at bounding box center [610, 354] width 318 height 38
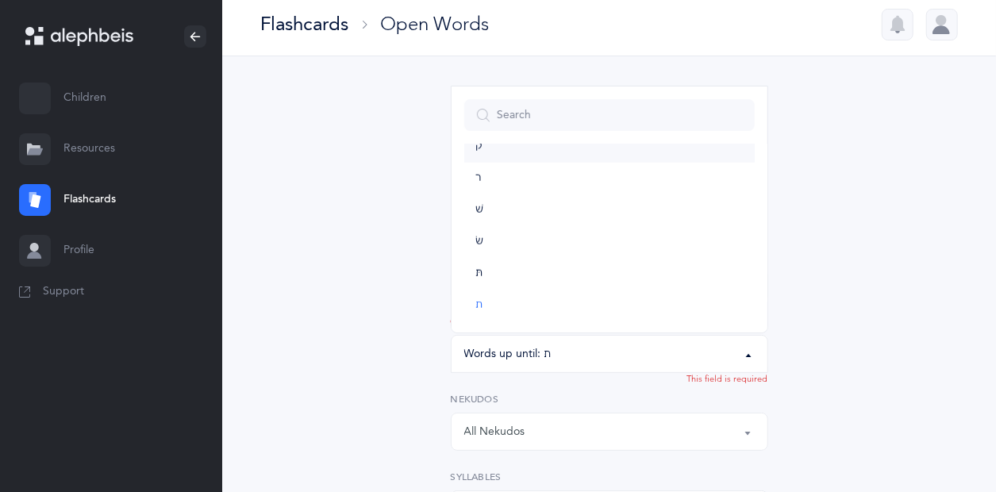
click at [473, 148] on link "ק" at bounding box center [609, 147] width 291 height 32
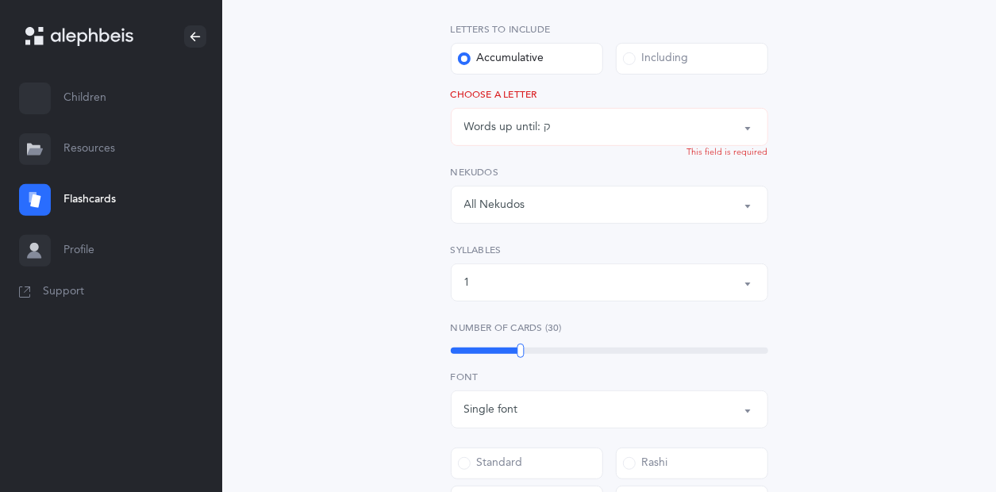
scroll to position [236, 0]
click at [749, 127] on button "Words up until: ק" at bounding box center [610, 125] width 318 height 38
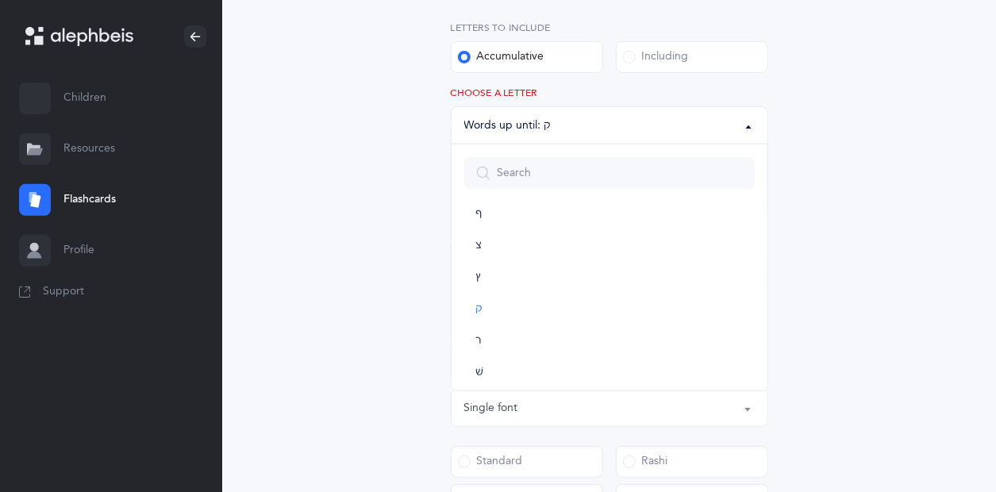
scroll to position [851, 0]
click at [476, 360] on span "ת" at bounding box center [479, 363] width 7 height 14
select select "27"
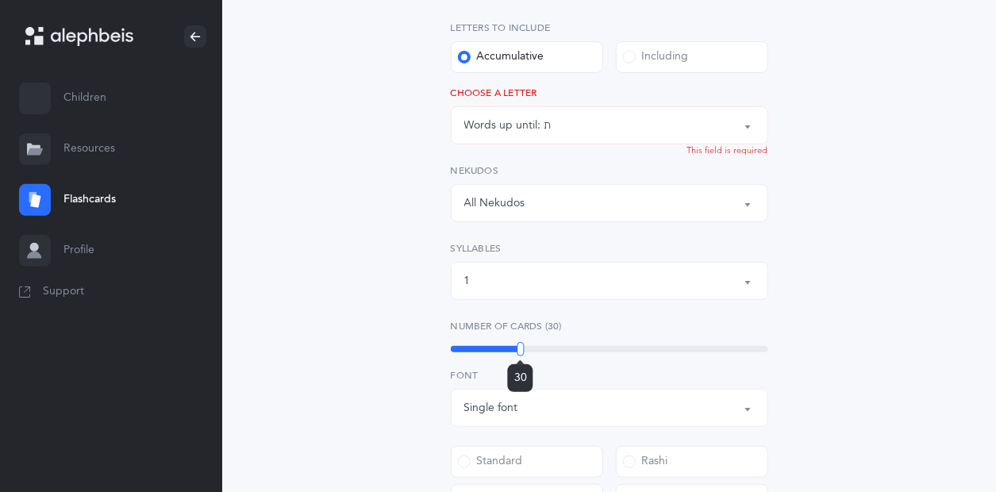
click at [521, 340] on div "Number of Cards (30) 30" at bounding box center [610, 337] width 318 height 37
drag, startPoint x: 521, startPoint y: 349, endPoint x: 510, endPoint y: 353, distance: 11.6
click at [510, 353] on div at bounding box center [509, 349] width 7 height 14
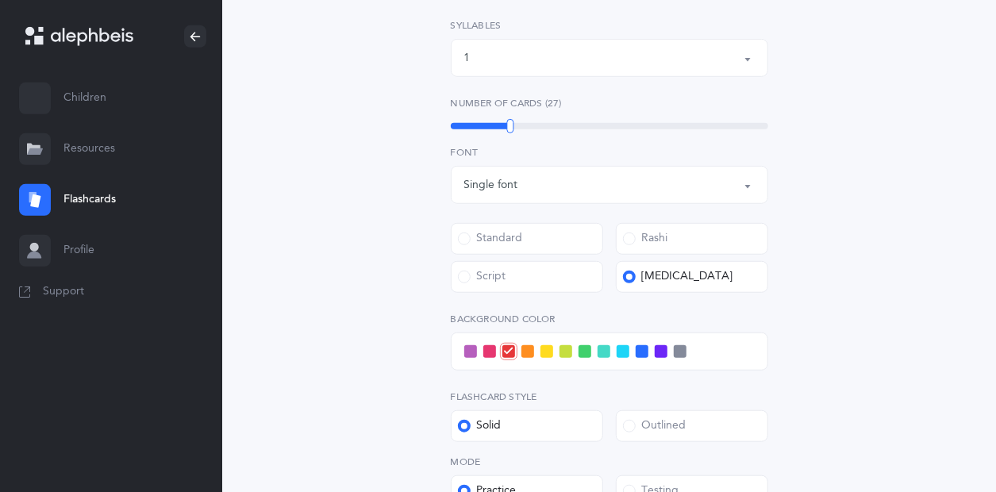
scroll to position [677, 0]
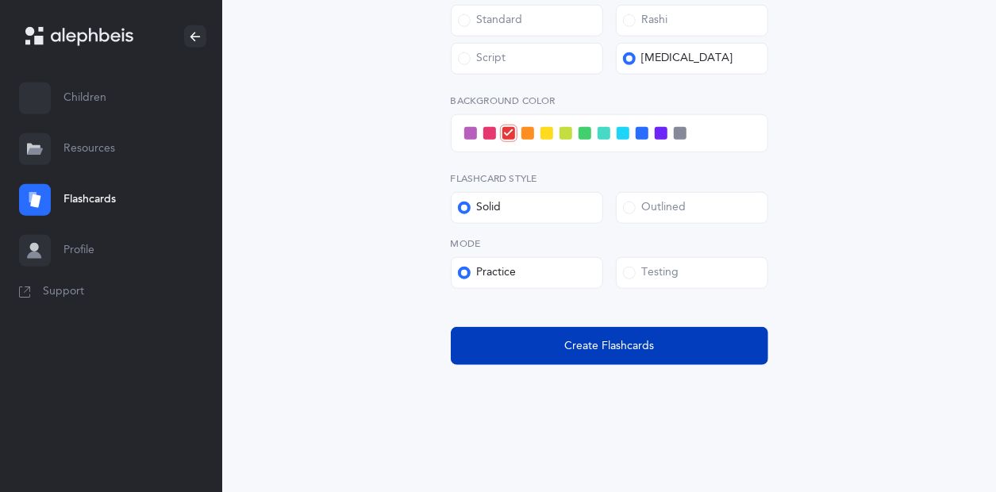
click at [705, 353] on button "Create Flashcards" at bounding box center [610, 346] width 318 height 38
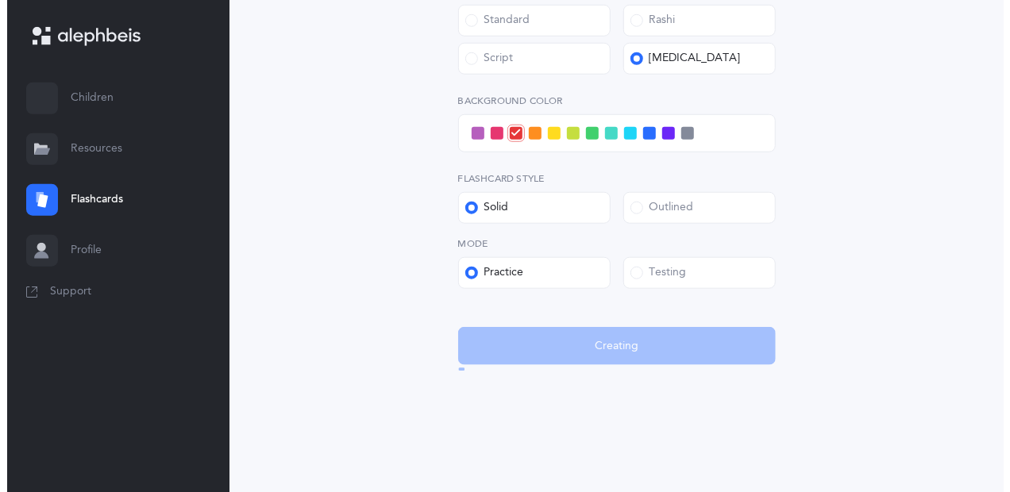
scroll to position [0, 0]
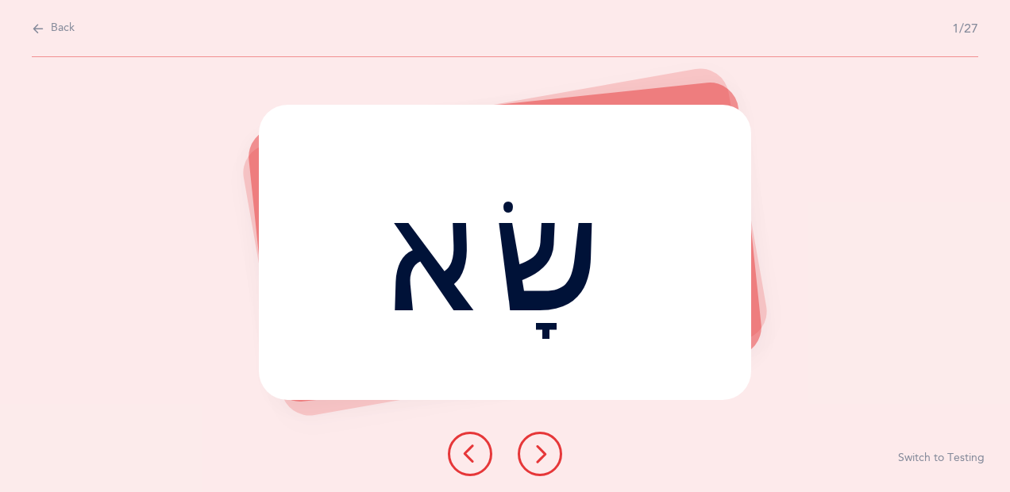
click at [130, 125] on div "שָׂא Report incorrect word Switch to Testing" at bounding box center [505, 274] width 1010 height 435
click at [438, 199] on div "שָׂא" at bounding box center [505, 252] width 492 height 295
click at [534, 457] on icon at bounding box center [539, 454] width 19 height 19
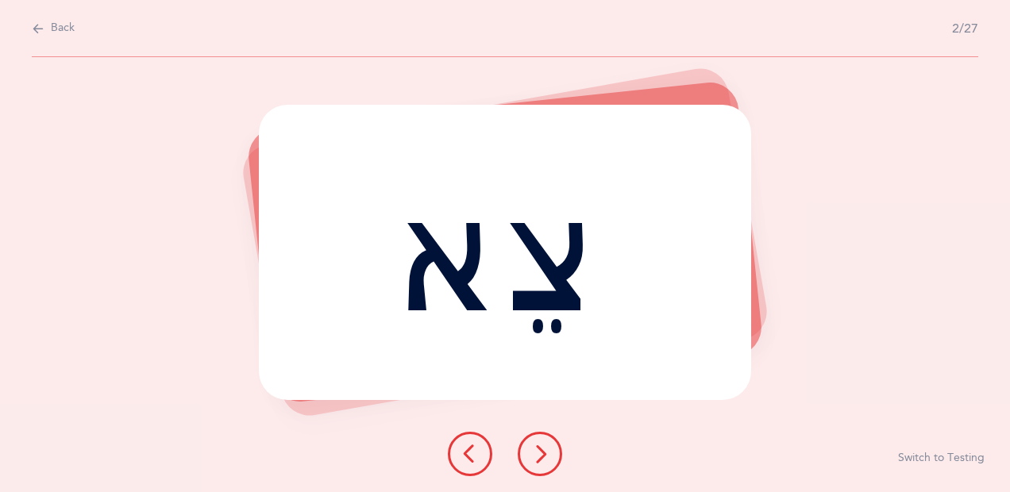
click at [554, 264] on div "צֵא" at bounding box center [505, 252] width 492 height 295
click at [437, 324] on div "צֵא" at bounding box center [505, 252] width 492 height 295
click at [440, 327] on div "צֵא" at bounding box center [505, 252] width 492 height 295
drag, startPoint x: 440, startPoint y: 327, endPoint x: 678, endPoint y: 272, distance: 244.6
click at [678, 272] on div "צֵא" at bounding box center [505, 252] width 492 height 295
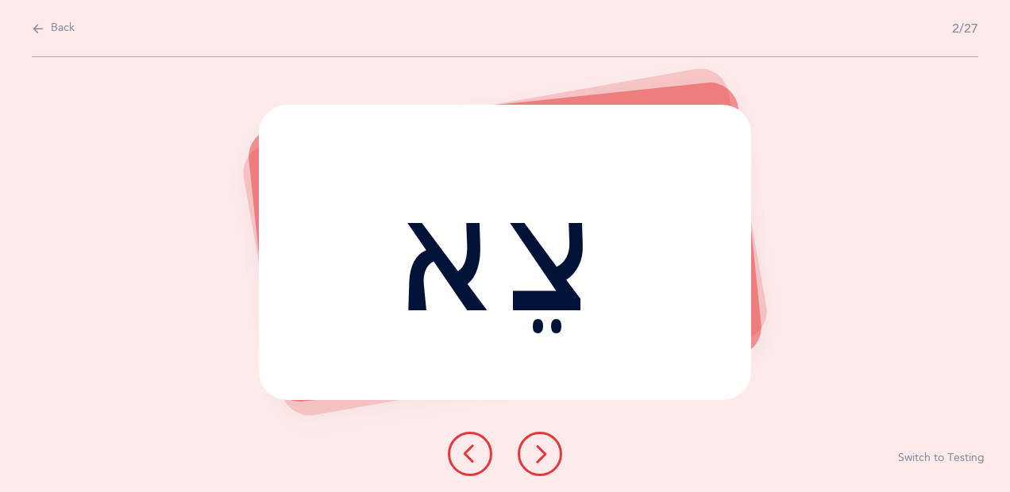
click at [538, 444] on button at bounding box center [540, 454] width 44 height 44
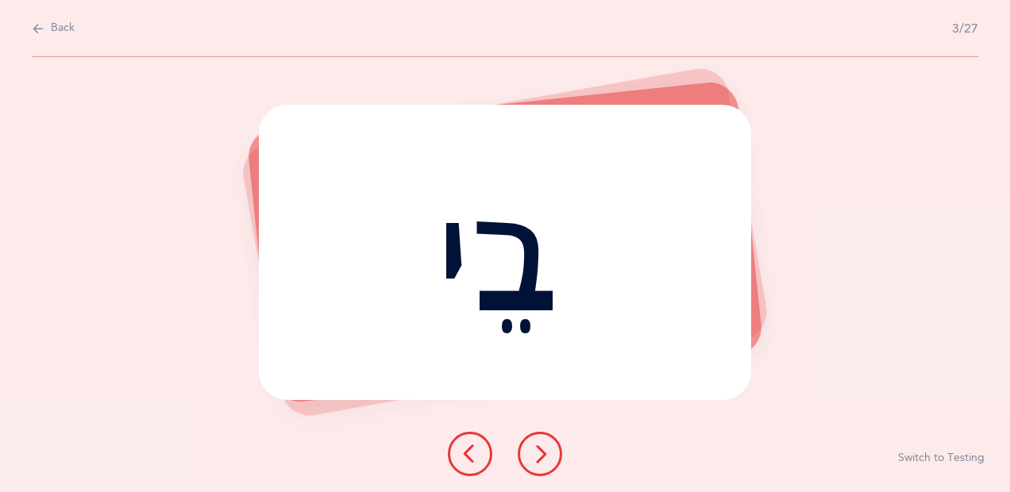
click at [540, 449] on icon at bounding box center [539, 454] width 19 height 19
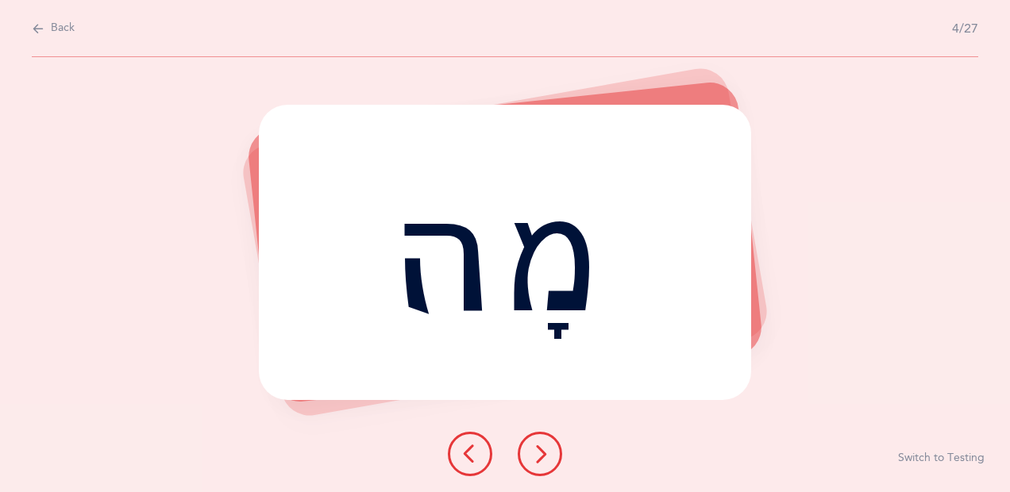
drag, startPoint x: 547, startPoint y: 487, endPoint x: 546, endPoint y: 461, distance: 26.2
click at [548, 462] on div "מָה Report incorrect word Switch to Testing" at bounding box center [505, 274] width 1010 height 435
click at [544, 450] on icon at bounding box center [539, 454] width 19 height 19
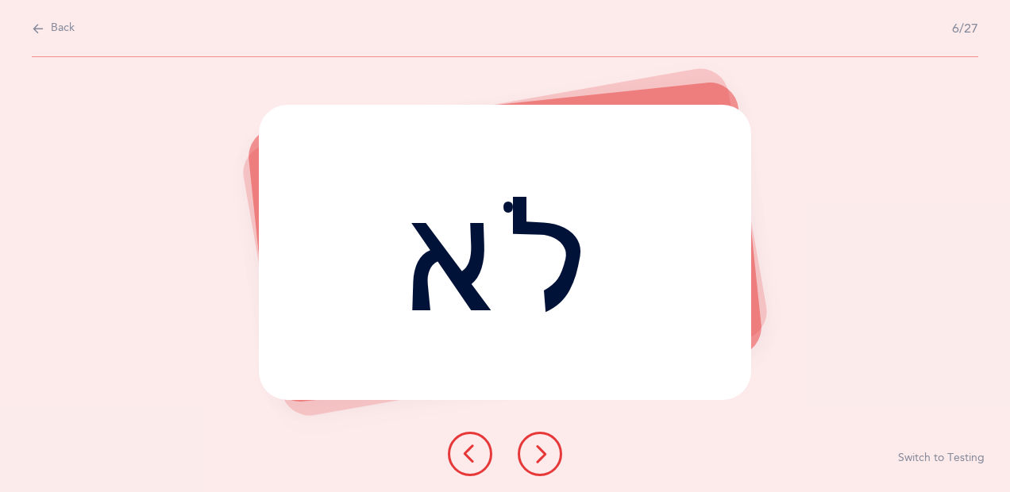
click at [468, 429] on div "לֹא Report incorrect word Switch to Testing" at bounding box center [505, 274] width 1010 height 435
drag, startPoint x: 468, startPoint y: 429, endPoint x: 765, endPoint y: 393, distance: 299.1
click at [470, 453] on icon at bounding box center [469, 454] width 19 height 19
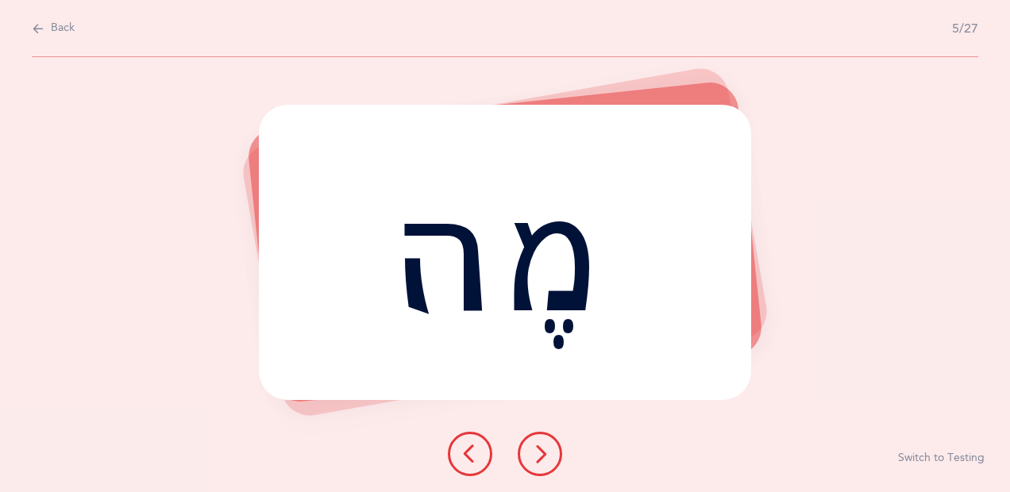
click at [739, 391] on div "מֶה" at bounding box center [505, 252] width 492 height 295
click at [516, 456] on div at bounding box center [505, 454] width 140 height 44
click at [514, 426] on div "מֶה Report incorrect word Switch to Testing" at bounding box center [505, 274] width 1010 height 435
click at [536, 453] on icon at bounding box center [539, 454] width 19 height 19
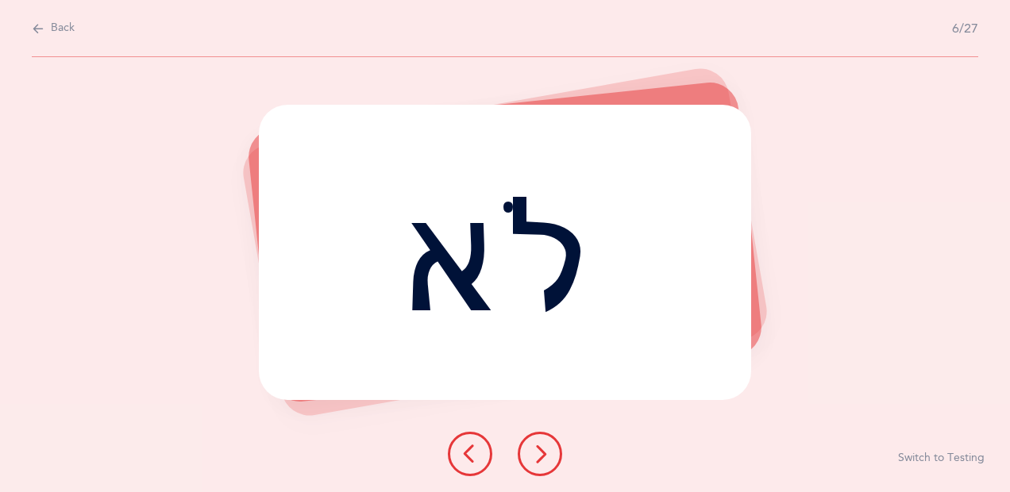
click at [561, 459] on button at bounding box center [540, 454] width 44 height 44
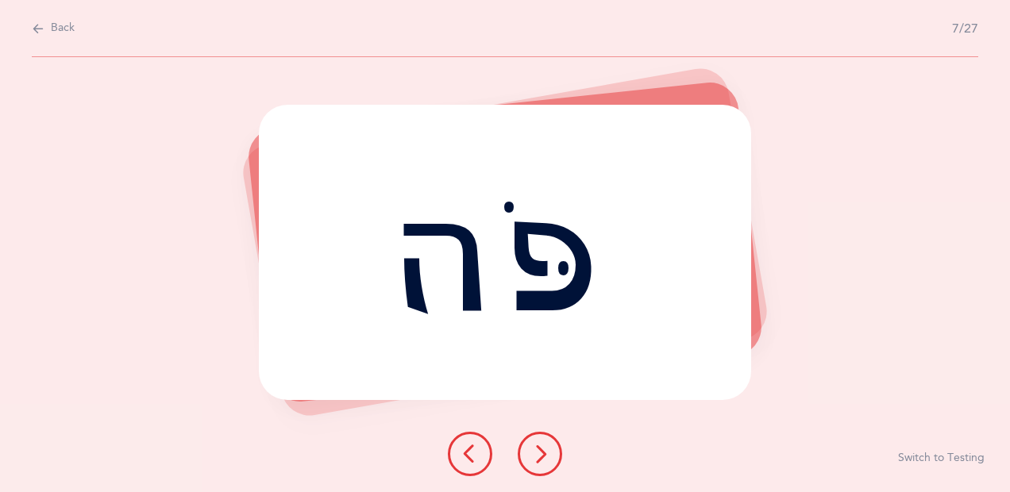
click at [529, 453] on button at bounding box center [540, 454] width 44 height 44
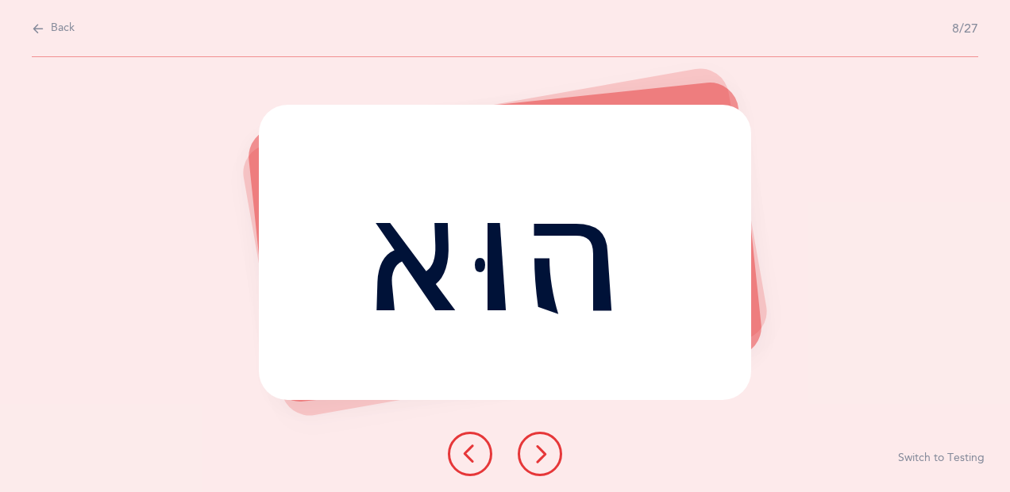
click at [545, 437] on button at bounding box center [540, 454] width 44 height 44
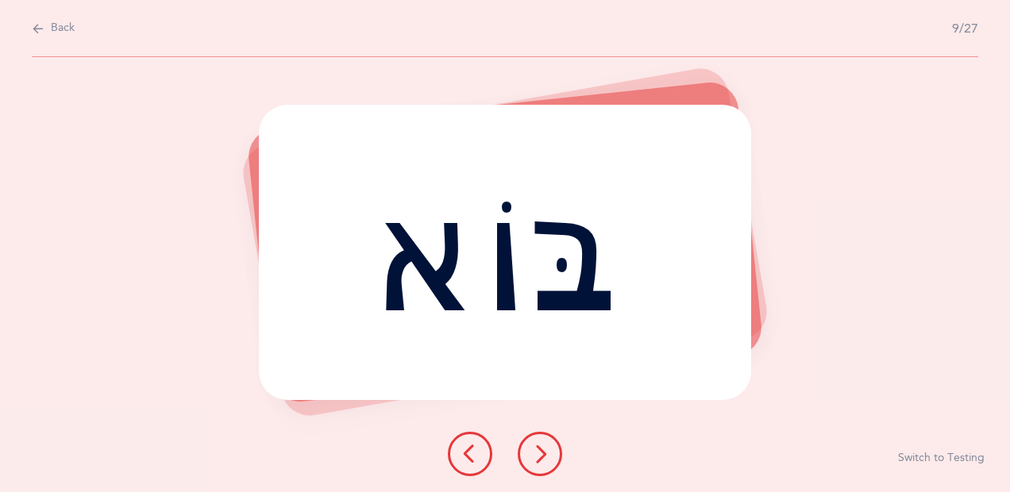
click at [73, 376] on div "בּוֹא Report incorrect word Switch to Testing" at bounding box center [505, 274] width 1010 height 435
click at [84, 377] on div "בּוֹא Report incorrect word Switch to Testing" at bounding box center [505, 274] width 1010 height 435
click at [547, 445] on icon at bounding box center [539, 454] width 19 height 19
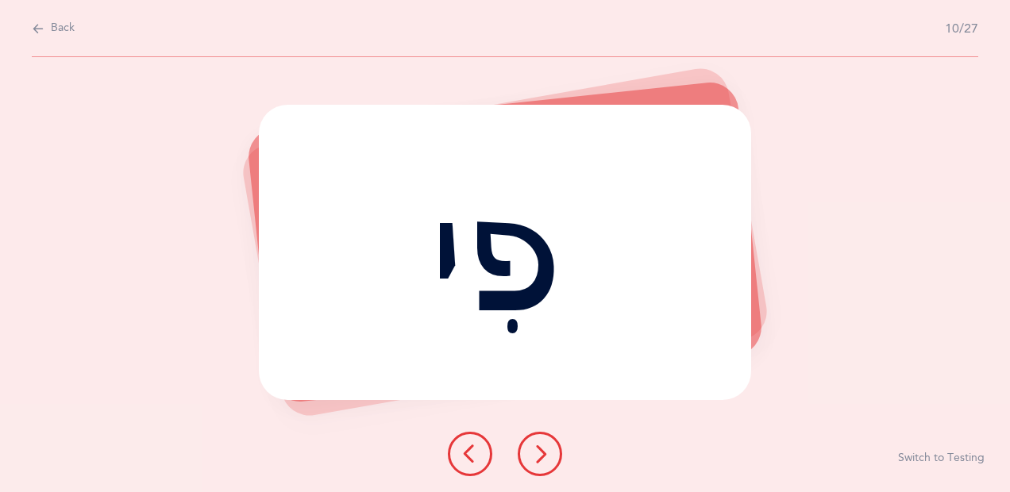
click at [557, 456] on button at bounding box center [540, 454] width 44 height 44
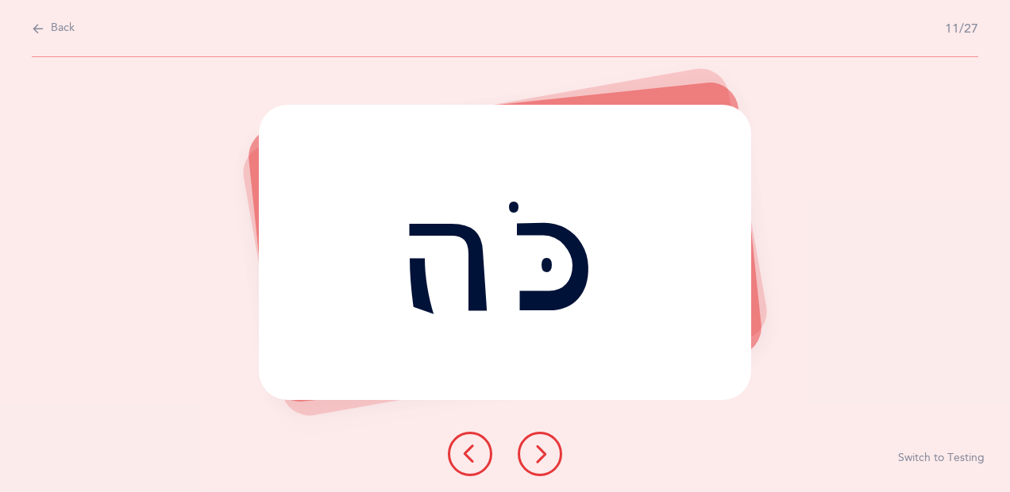
click at [2, 197] on div "כֹּה Report incorrect word Switch to Testing" at bounding box center [505, 274] width 1010 height 435
click at [548, 451] on icon at bounding box center [539, 454] width 19 height 19
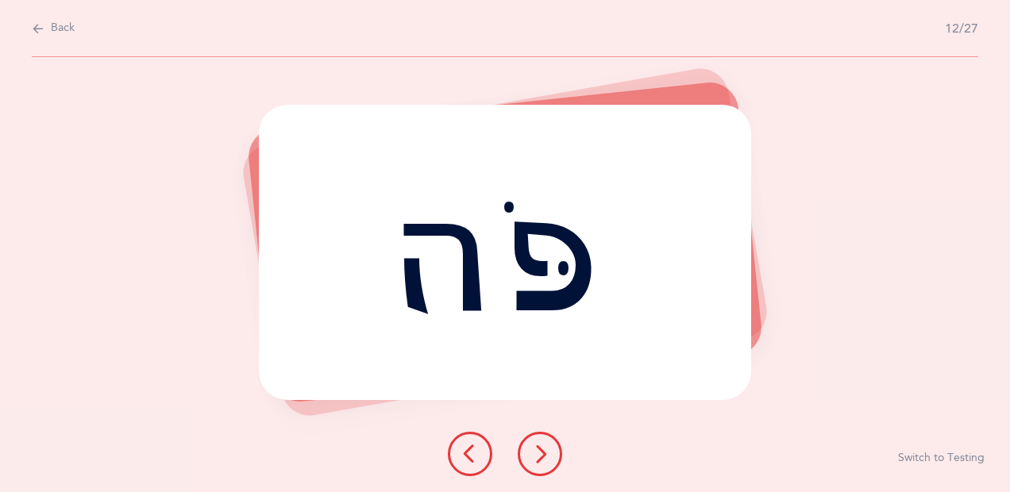
click at [81, 88] on div "פֹּה Report incorrect word Switch to Testing" at bounding box center [505, 274] width 1010 height 435
click at [547, 441] on button at bounding box center [540, 454] width 44 height 44
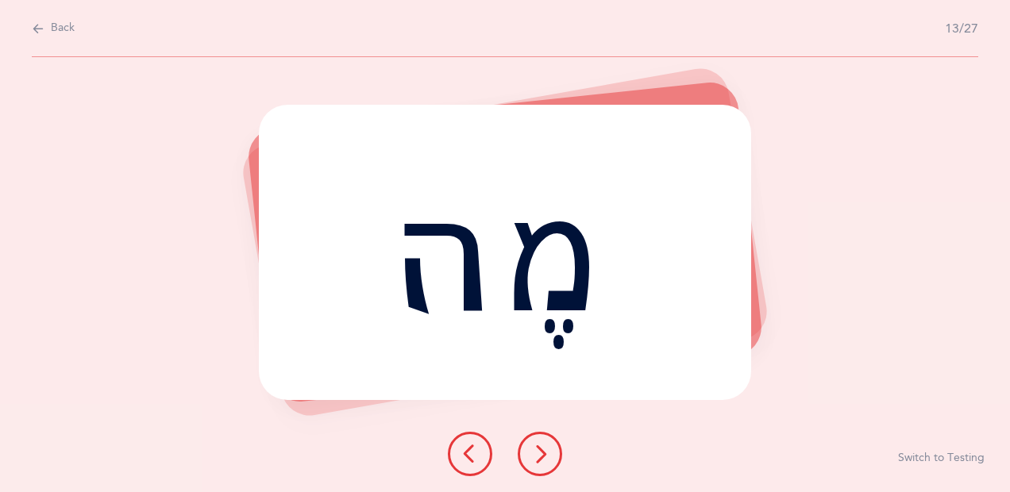
click at [547, 441] on button at bounding box center [540, 454] width 44 height 44
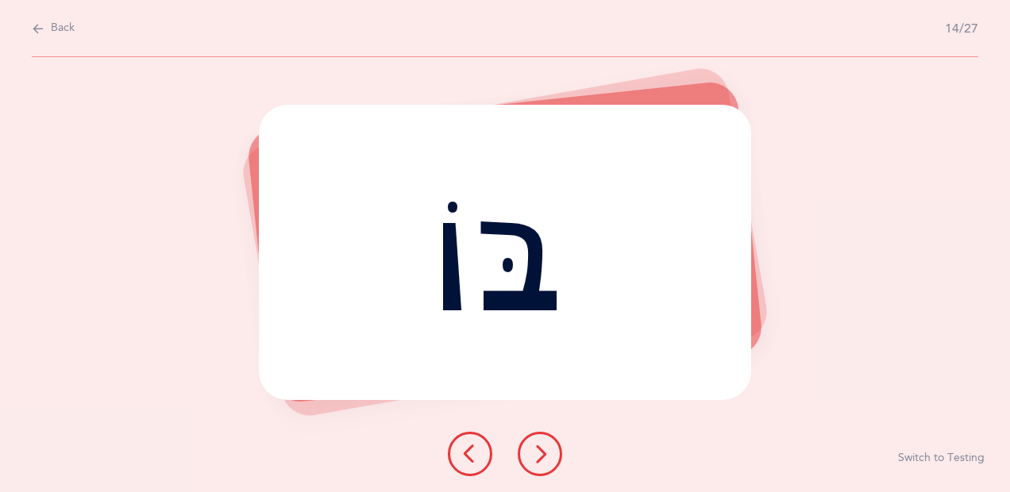
click at [858, 386] on div "בּוֹ Report incorrect word Switch to Testing" at bounding box center [505, 274] width 1010 height 435
click at [542, 464] on button at bounding box center [540, 454] width 44 height 44
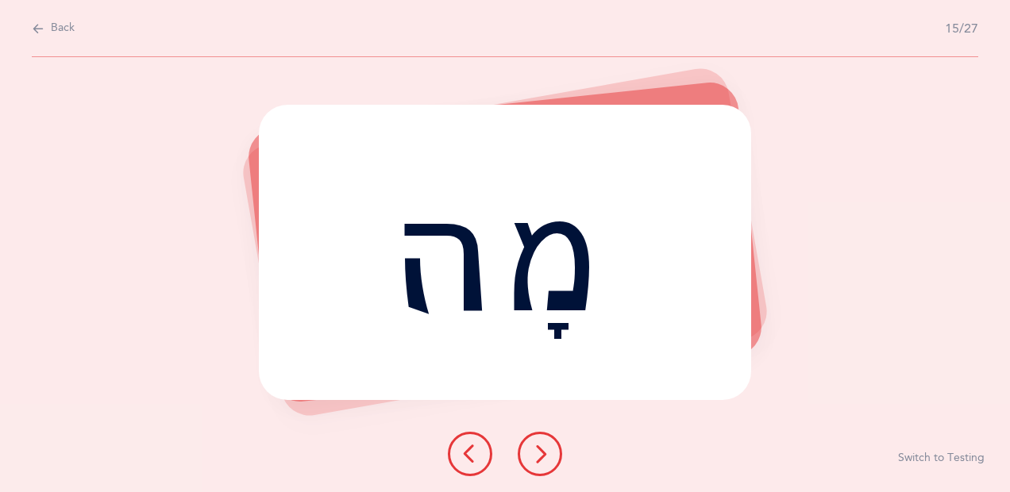
click at [127, 38] on div "Back 15/27" at bounding box center [505, 28] width 946 height 57
click at [127, 41] on div "Back 15/27" at bounding box center [505, 28] width 946 height 57
click at [525, 465] on button at bounding box center [540, 454] width 44 height 44
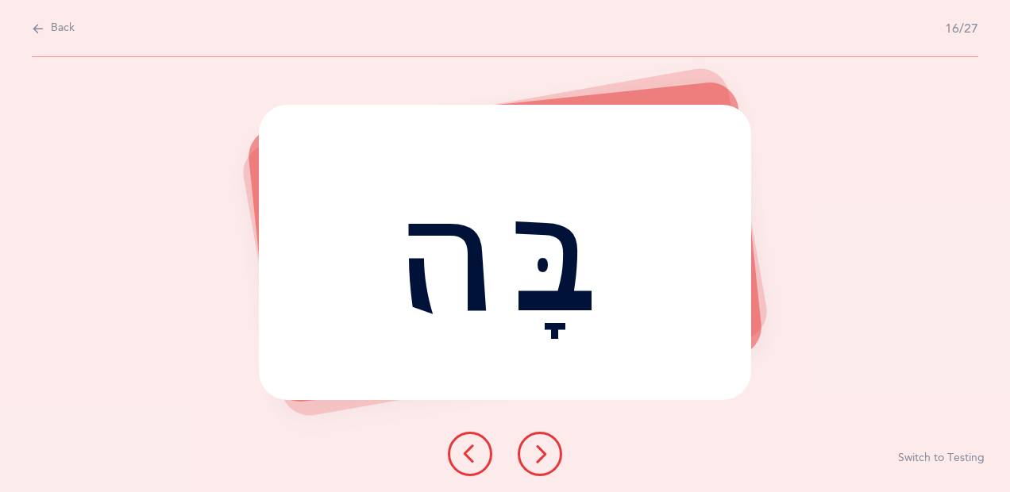
click at [64, 6] on div "Back 16/27" at bounding box center [505, 28] width 946 height 57
